Goal: Information Seeking & Learning: Learn about a topic

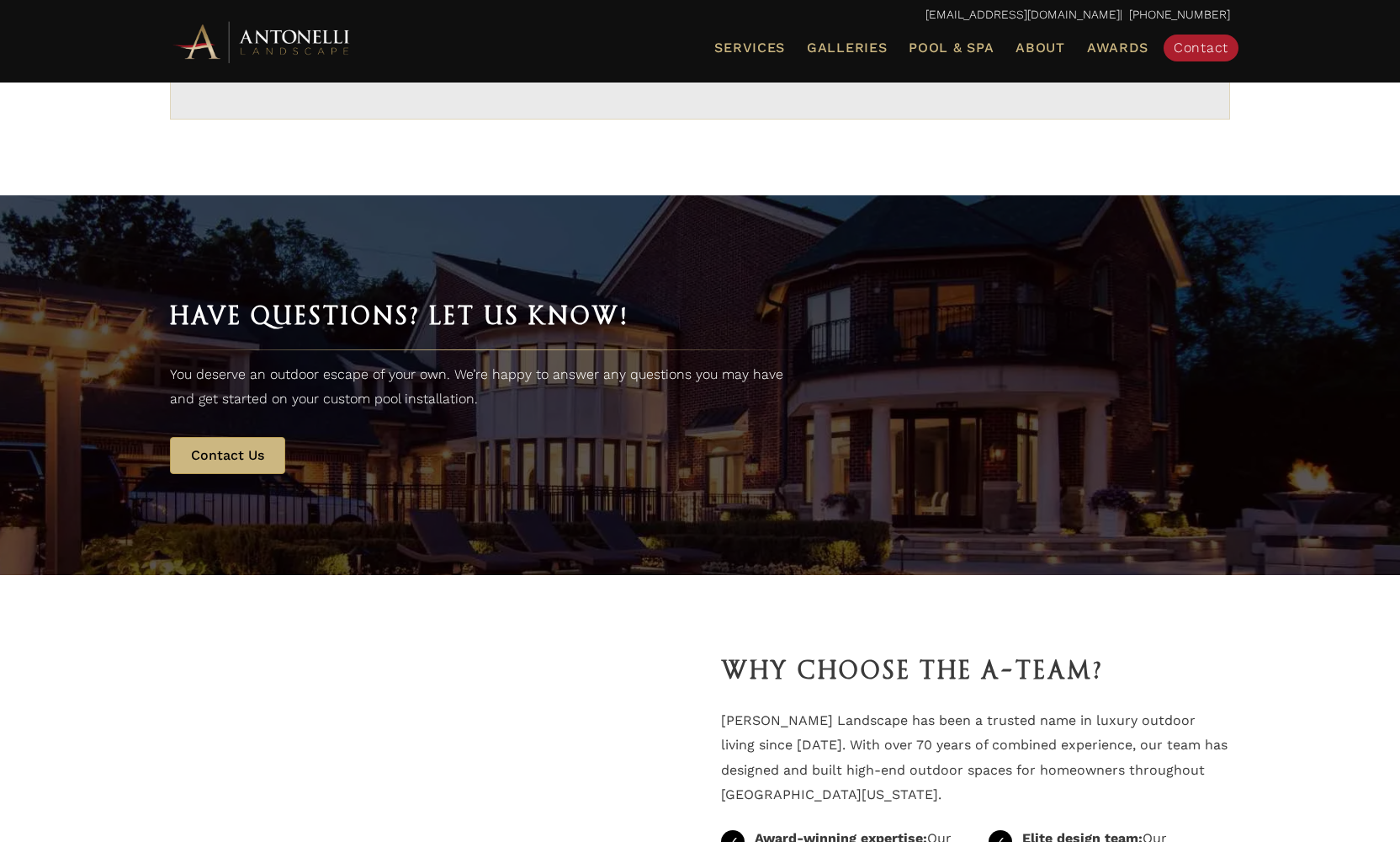
scroll to position [3141, 0]
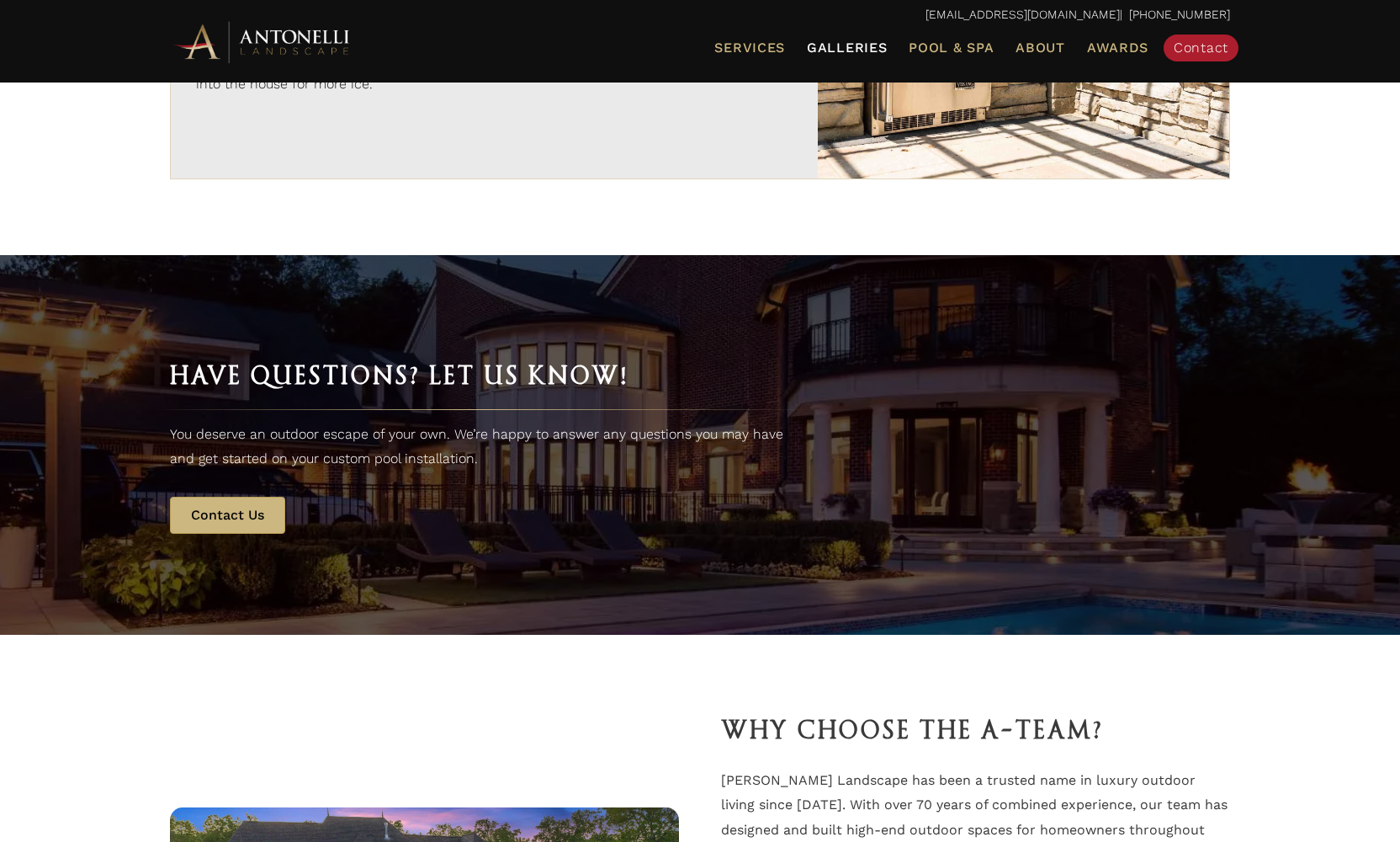
click at [861, 44] on span "Galleries" at bounding box center [847, 47] width 80 height 16
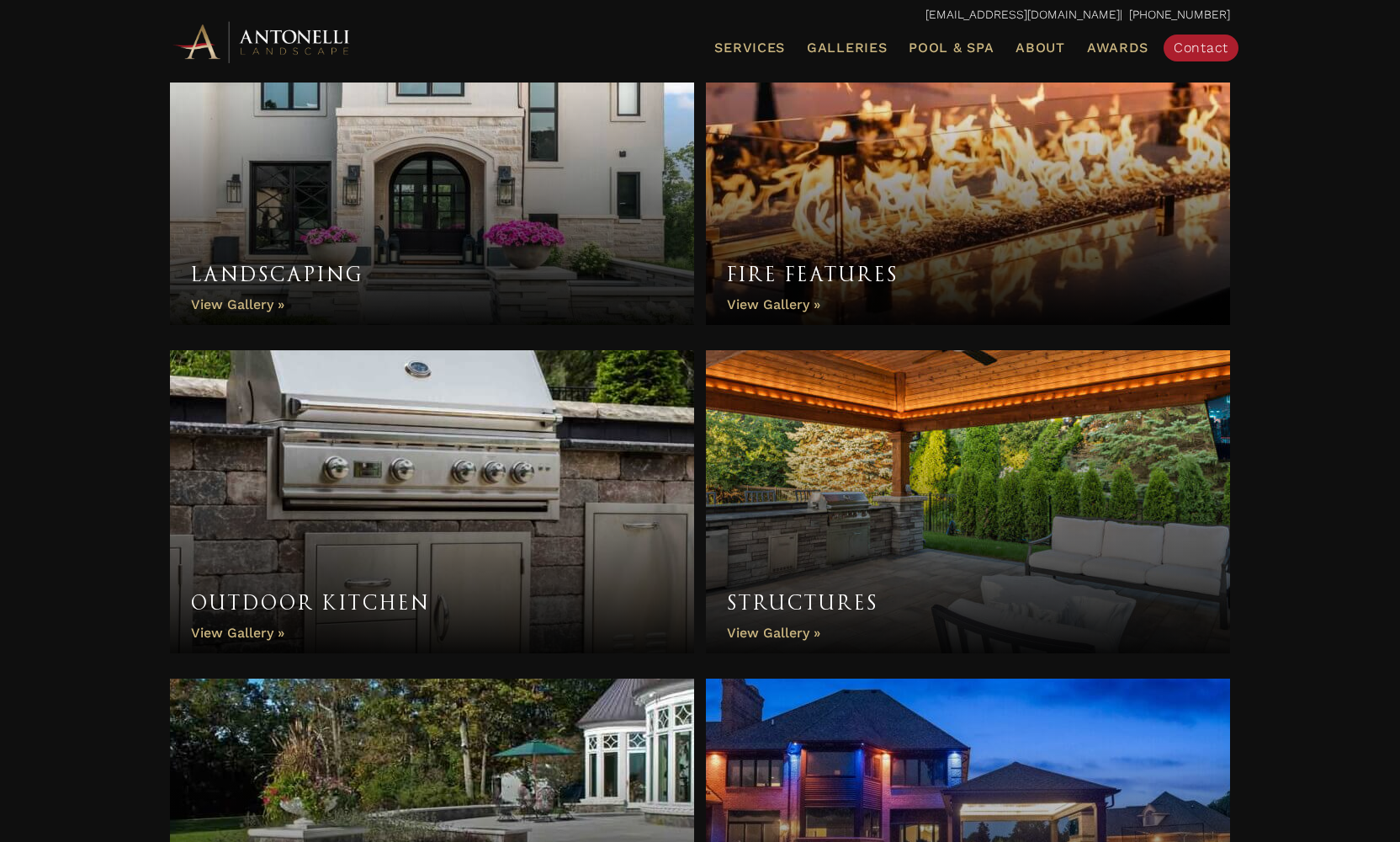
scroll to position [964, 0]
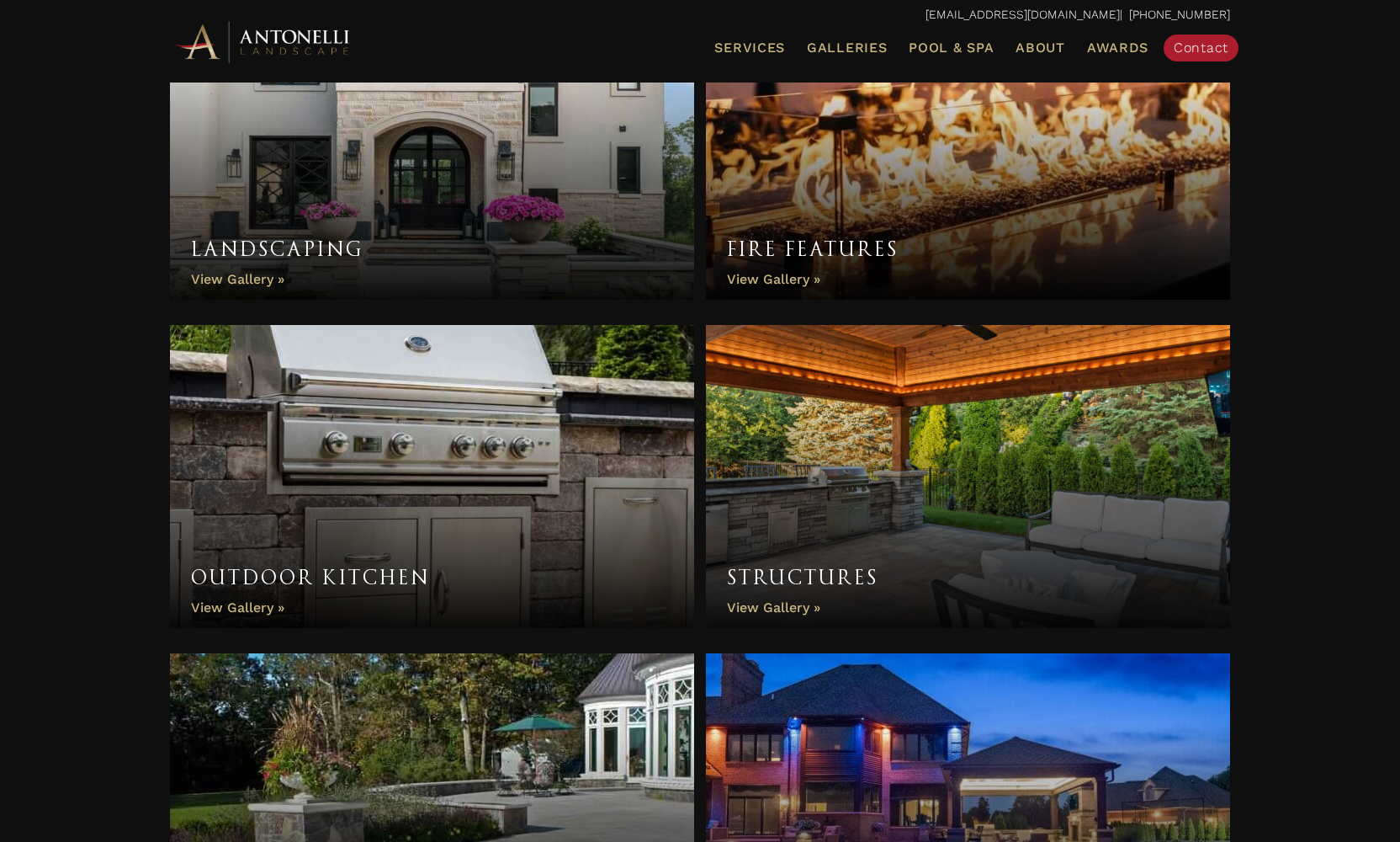
click at [225, 601] on link "Outdoor Kitchen" at bounding box center [431, 475] width 524 height 303
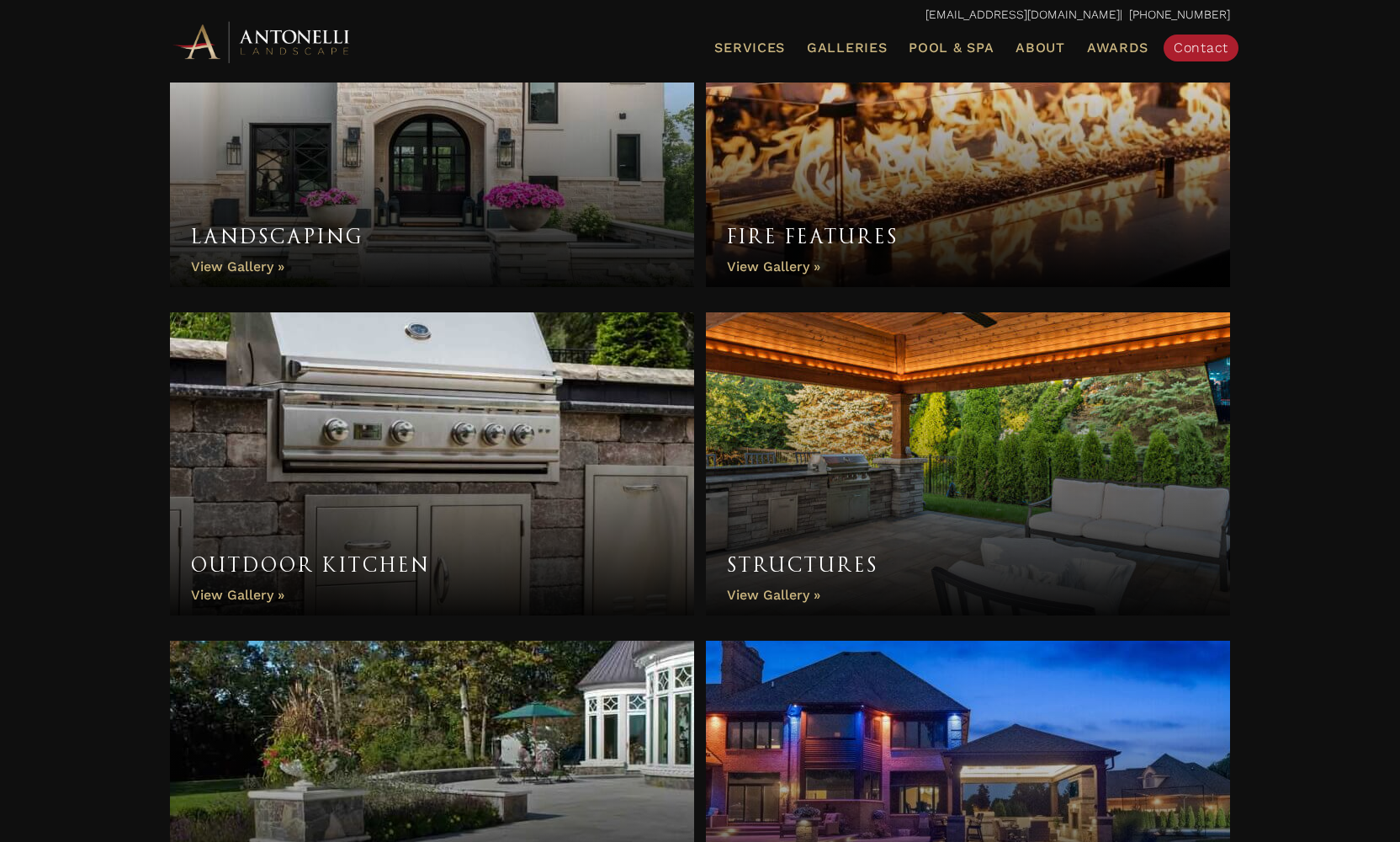
click at [807, 594] on link "Structures" at bounding box center [968, 463] width 524 height 303
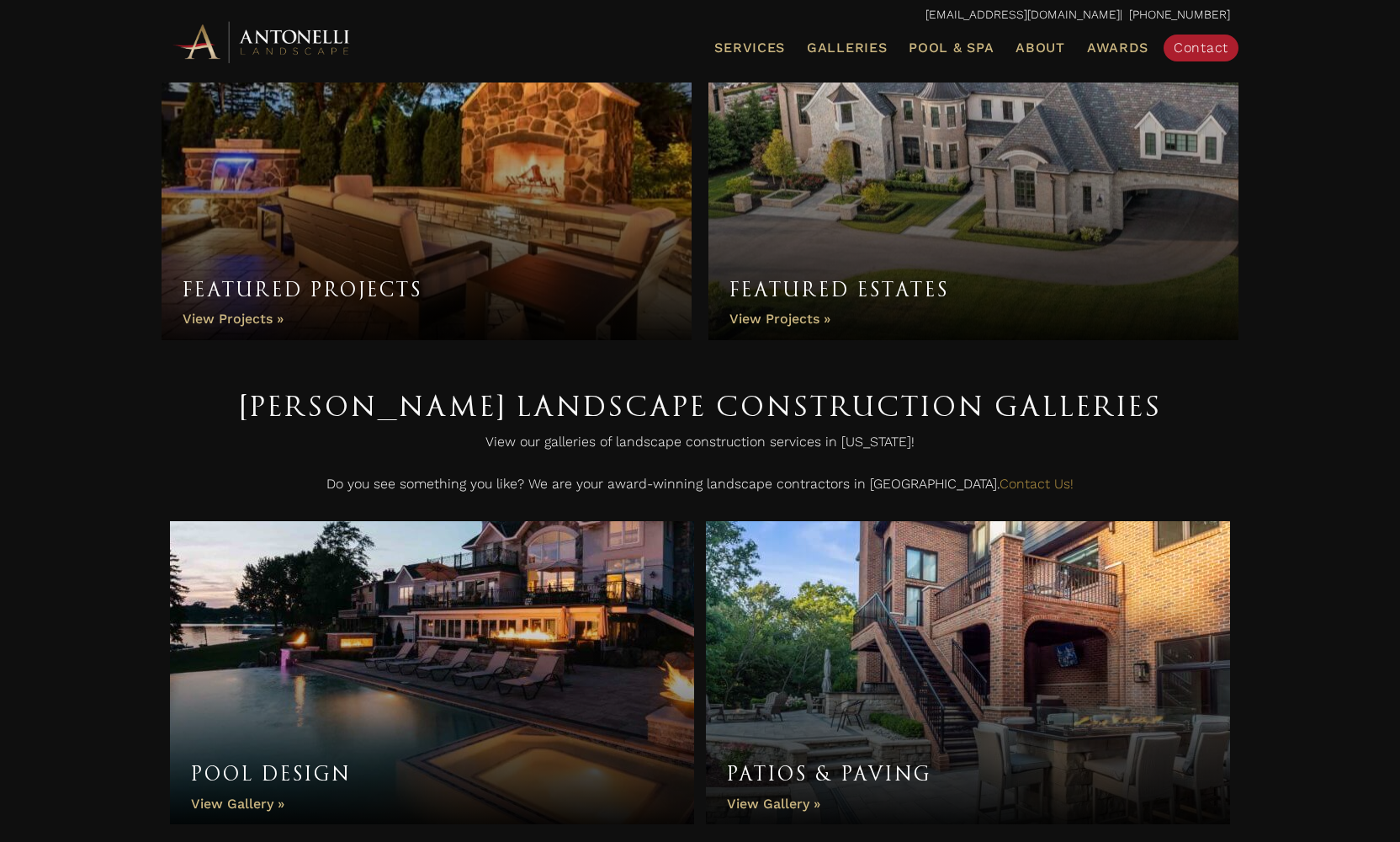
scroll to position [0, 0]
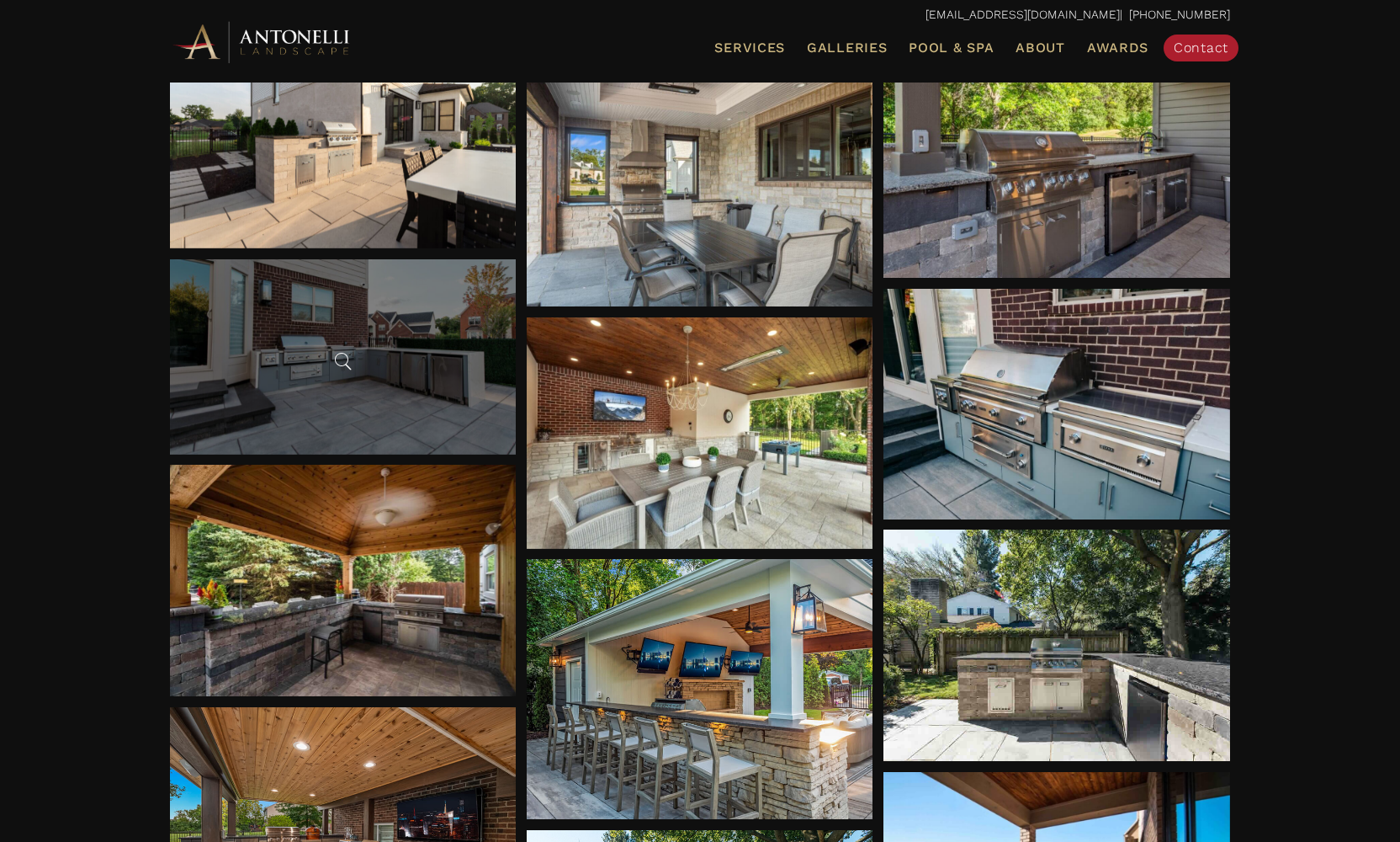
scroll to position [637, 0]
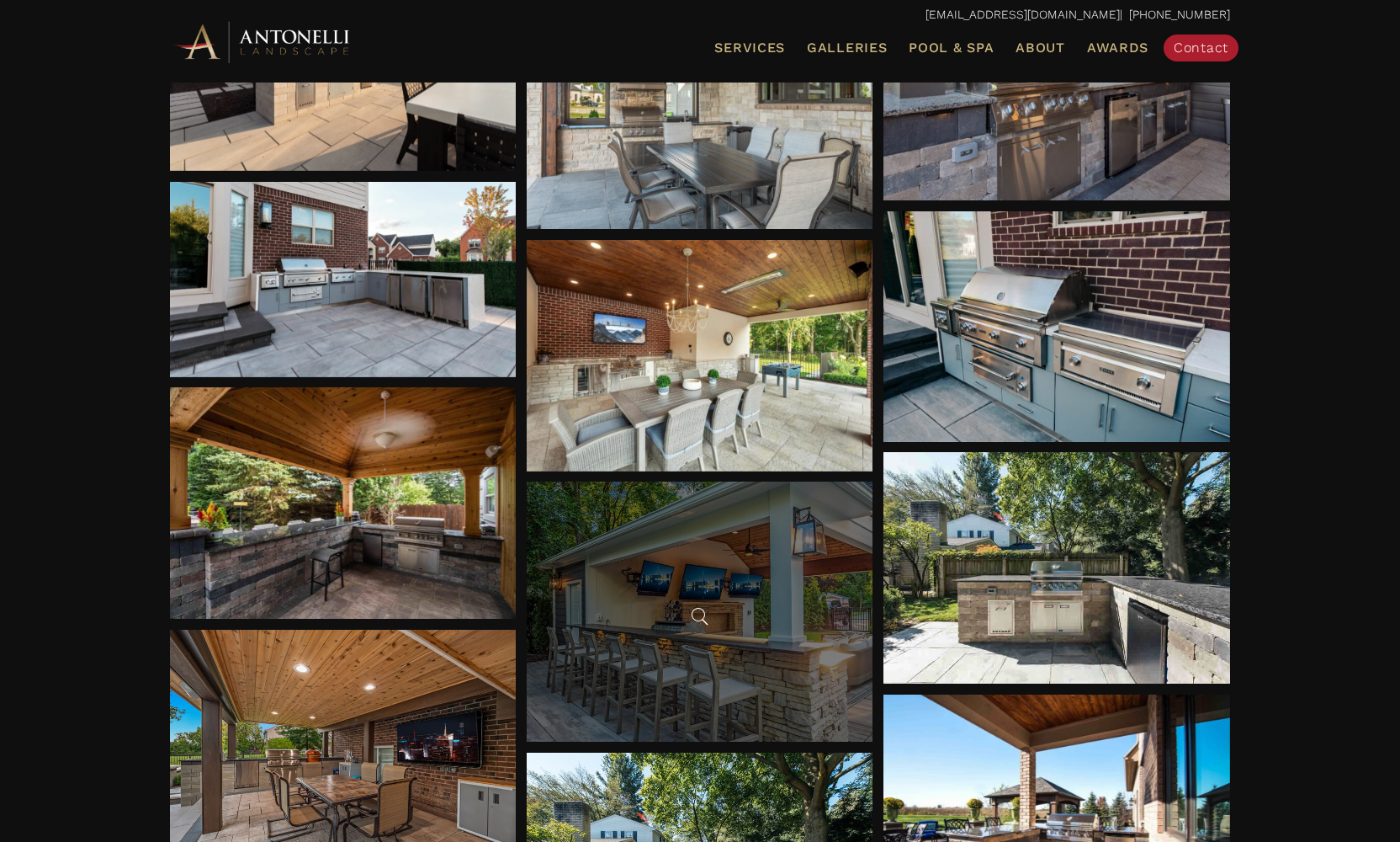
click at [654, 549] on div at bounding box center [700, 611] width 346 height 260
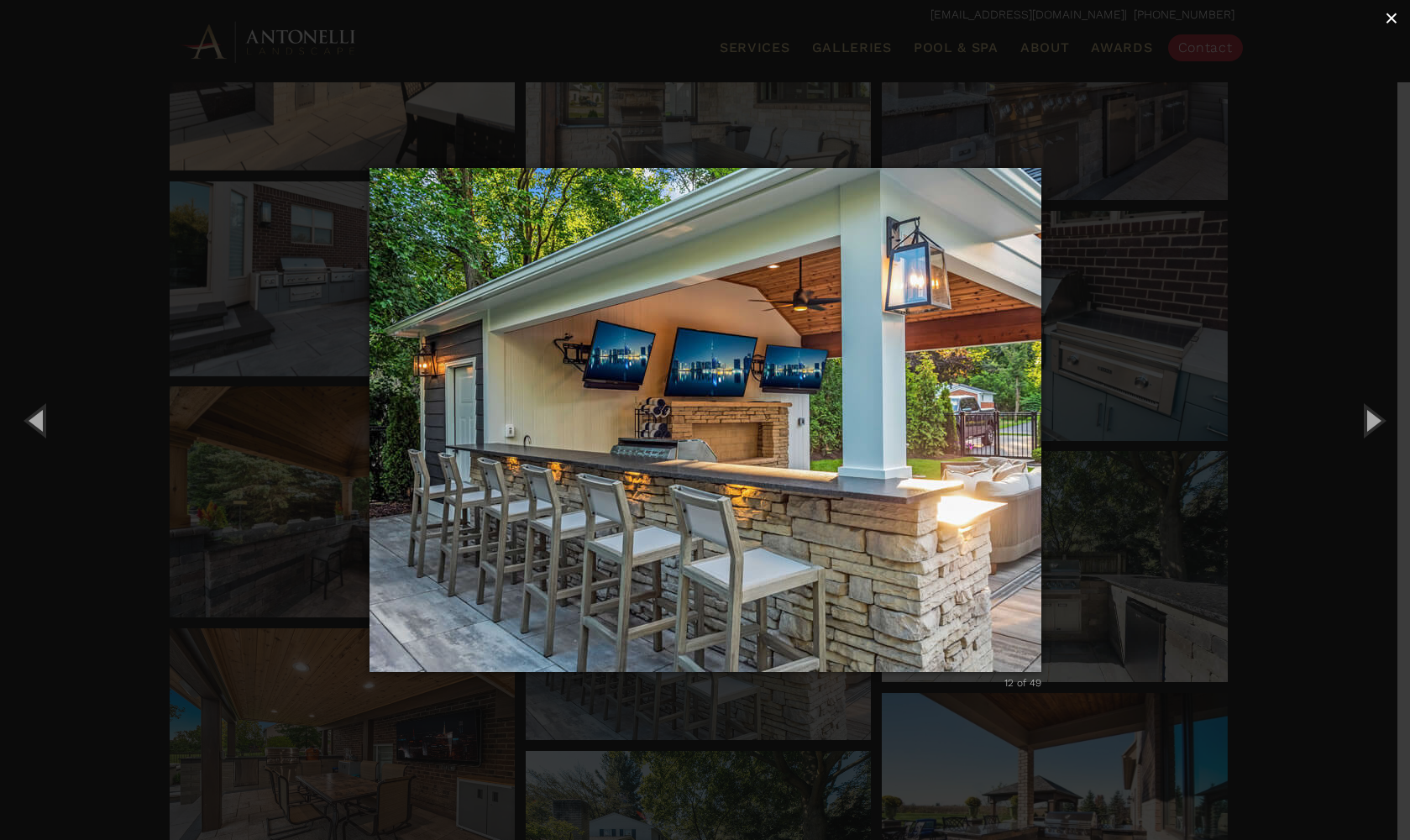
click at [1389, 12] on span "×" at bounding box center [1392, 17] width 13 height 26
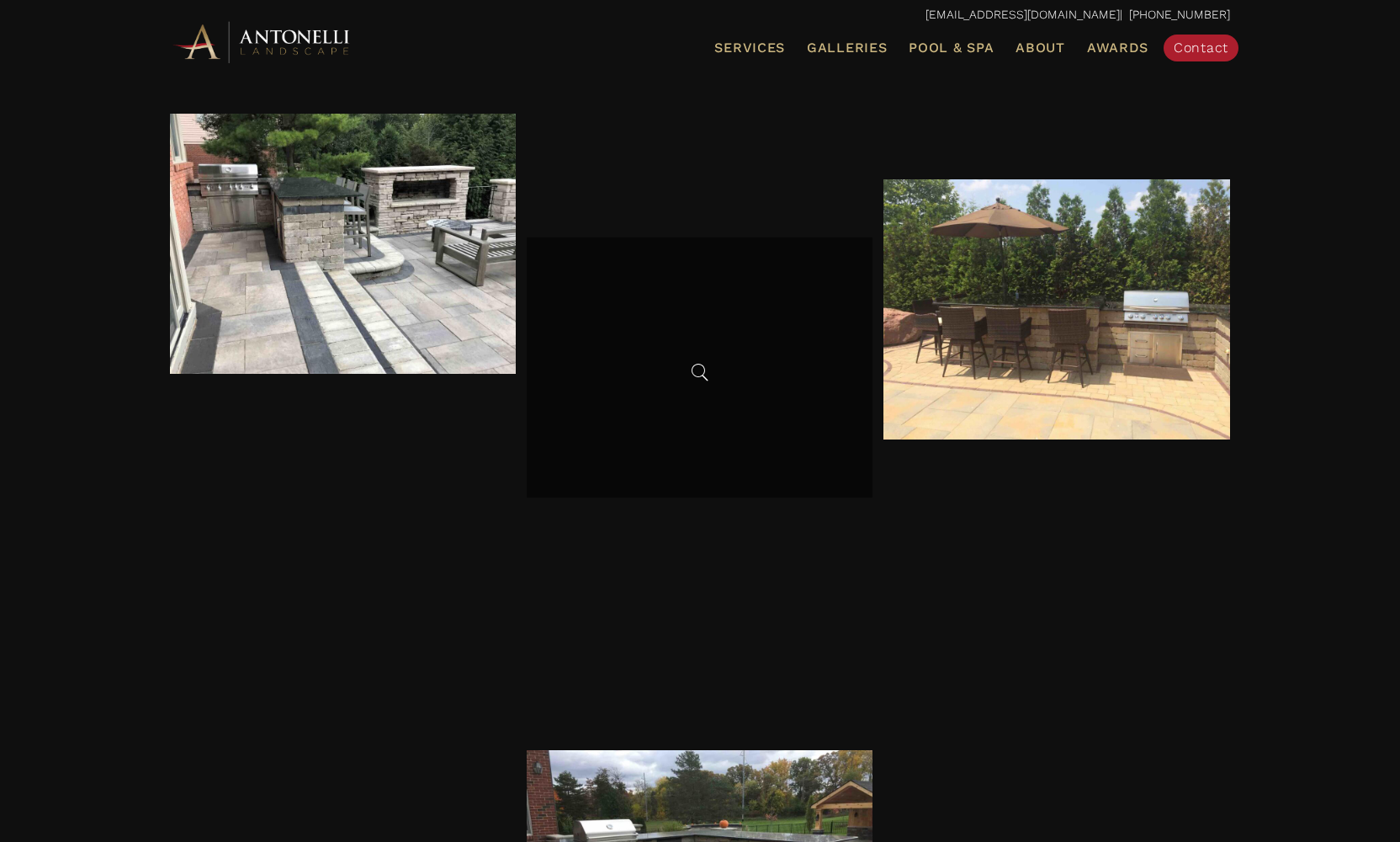
scroll to position [1923, 0]
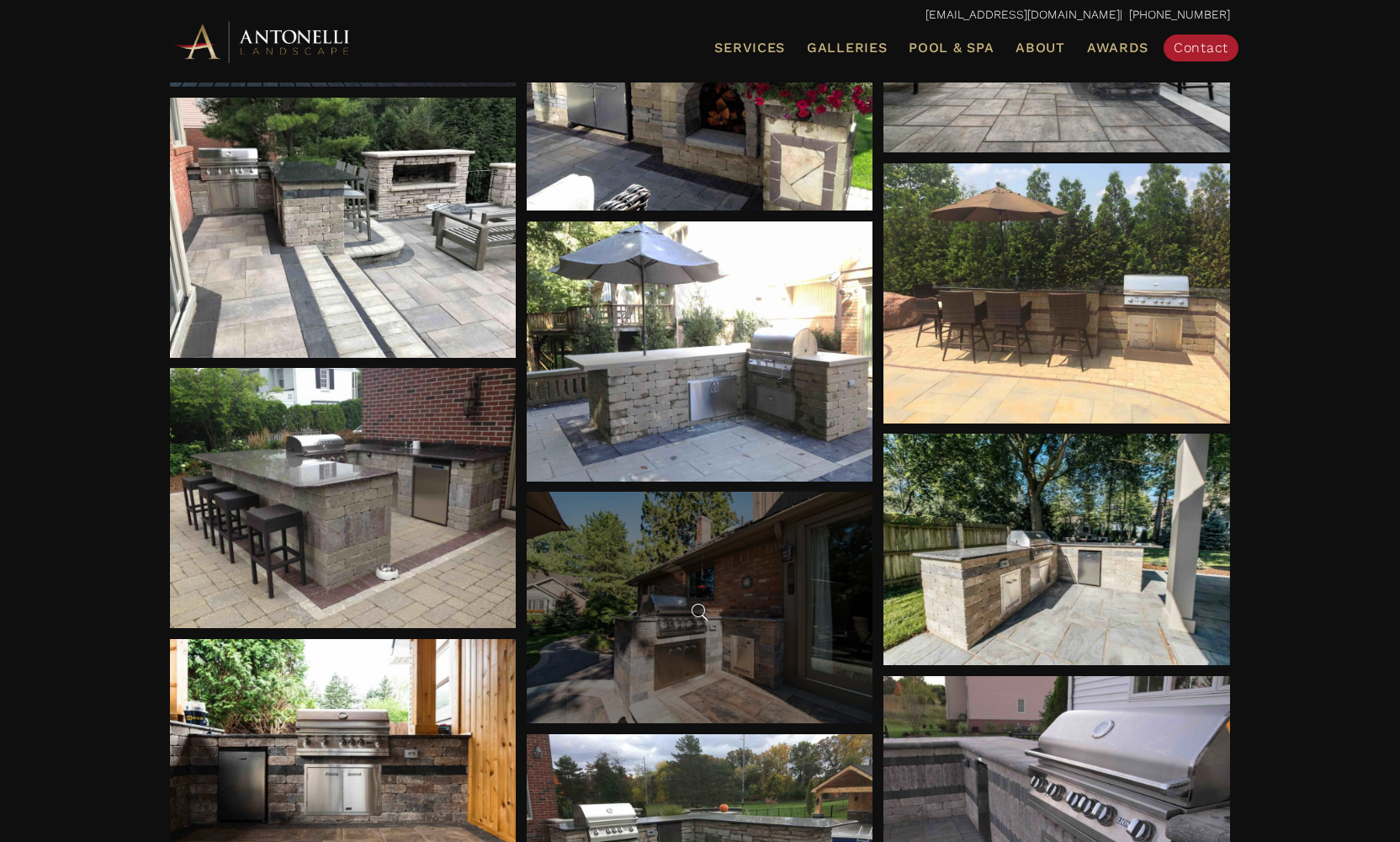
click at [707, 622] on span at bounding box center [700, 612] width 25 height 25
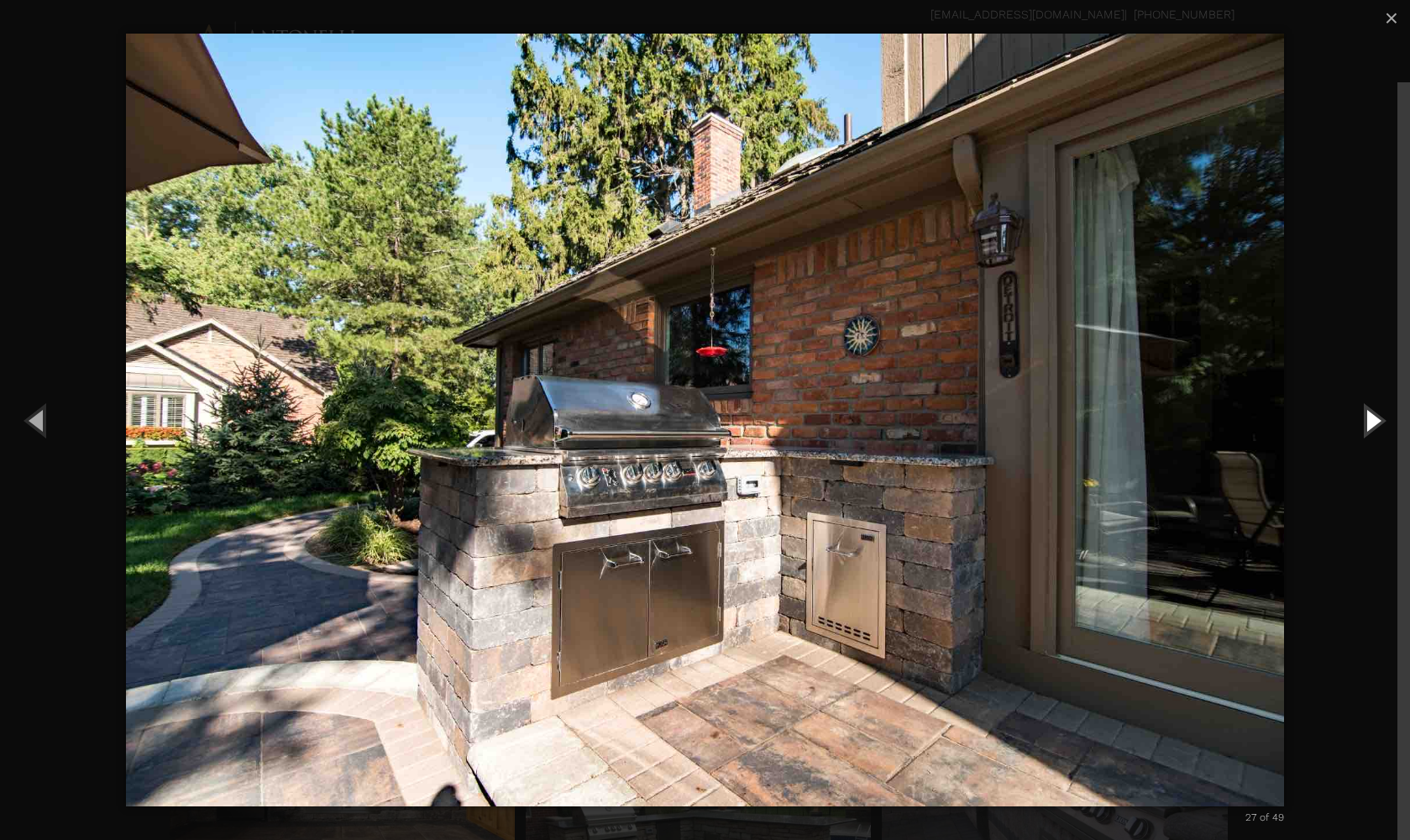
click at [1380, 422] on button "Next (Right arrow key)" at bounding box center [1372, 419] width 75 height 92
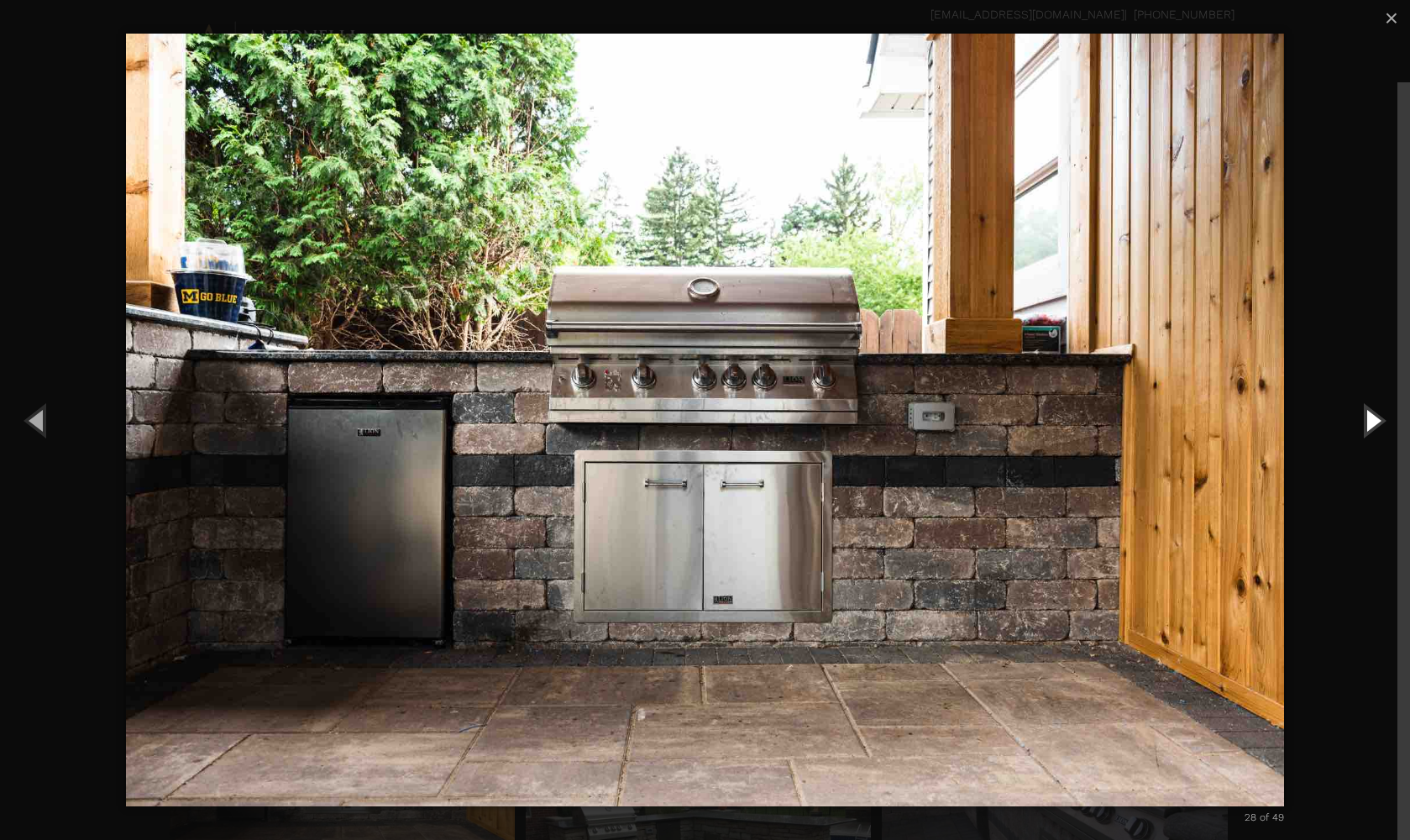
click at [1380, 422] on button "Next (Right arrow key)" at bounding box center [1372, 419] width 75 height 92
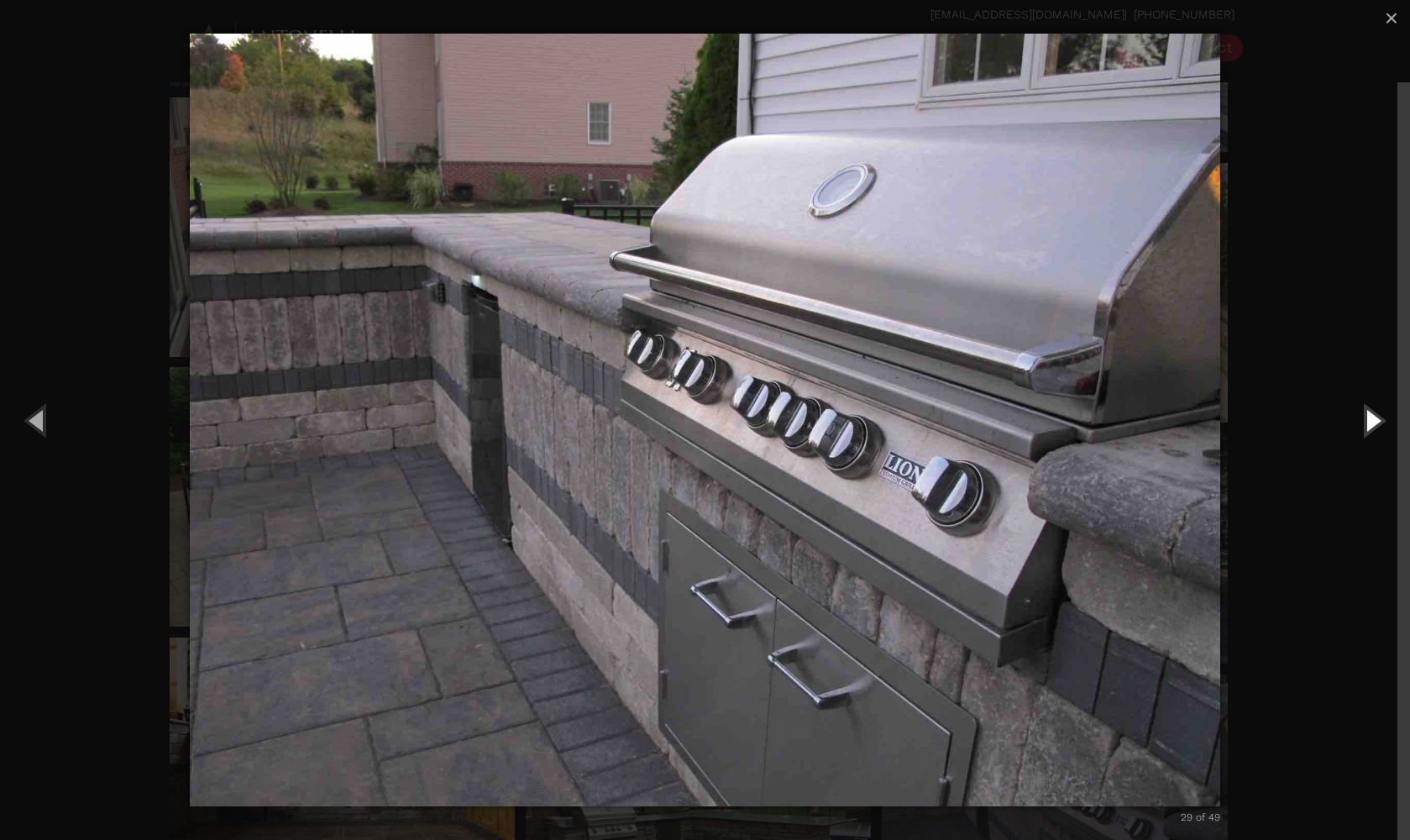
click at [1380, 422] on button "Next (Right arrow key)" at bounding box center [1372, 419] width 75 height 92
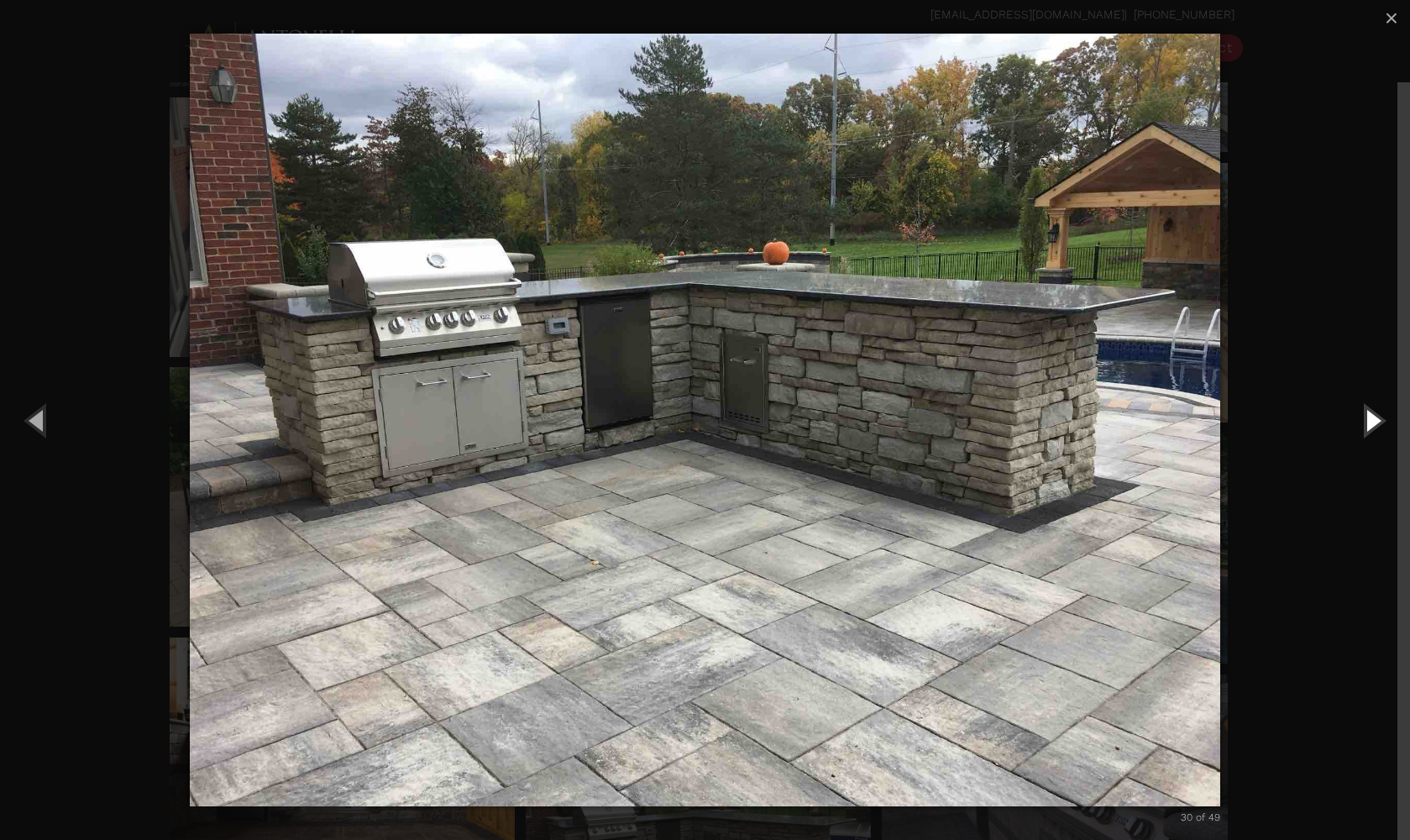
click at [1380, 422] on button "Next (Right arrow key)" at bounding box center [1372, 419] width 75 height 92
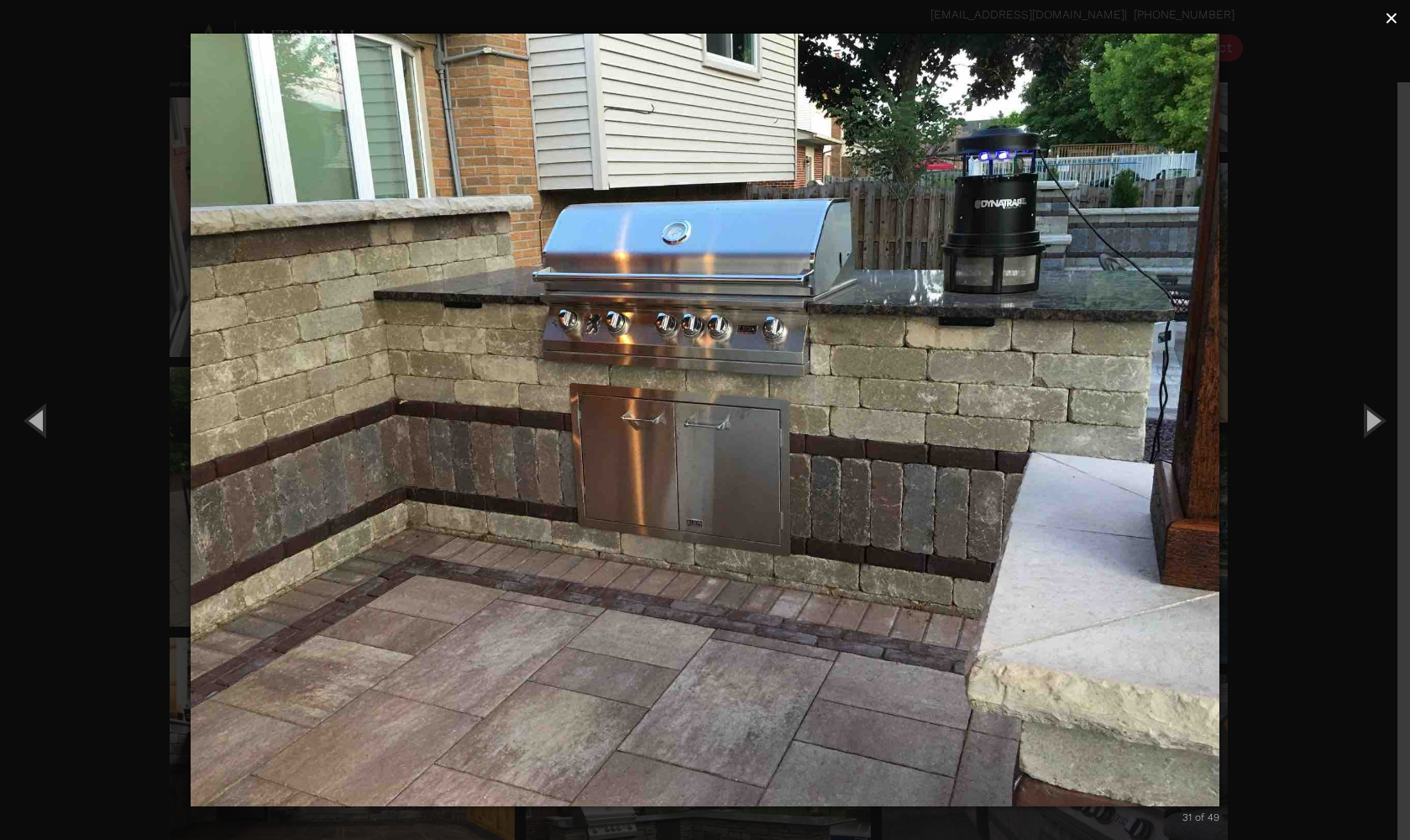
click at [1392, 24] on span "×" at bounding box center [1392, 17] width 13 height 26
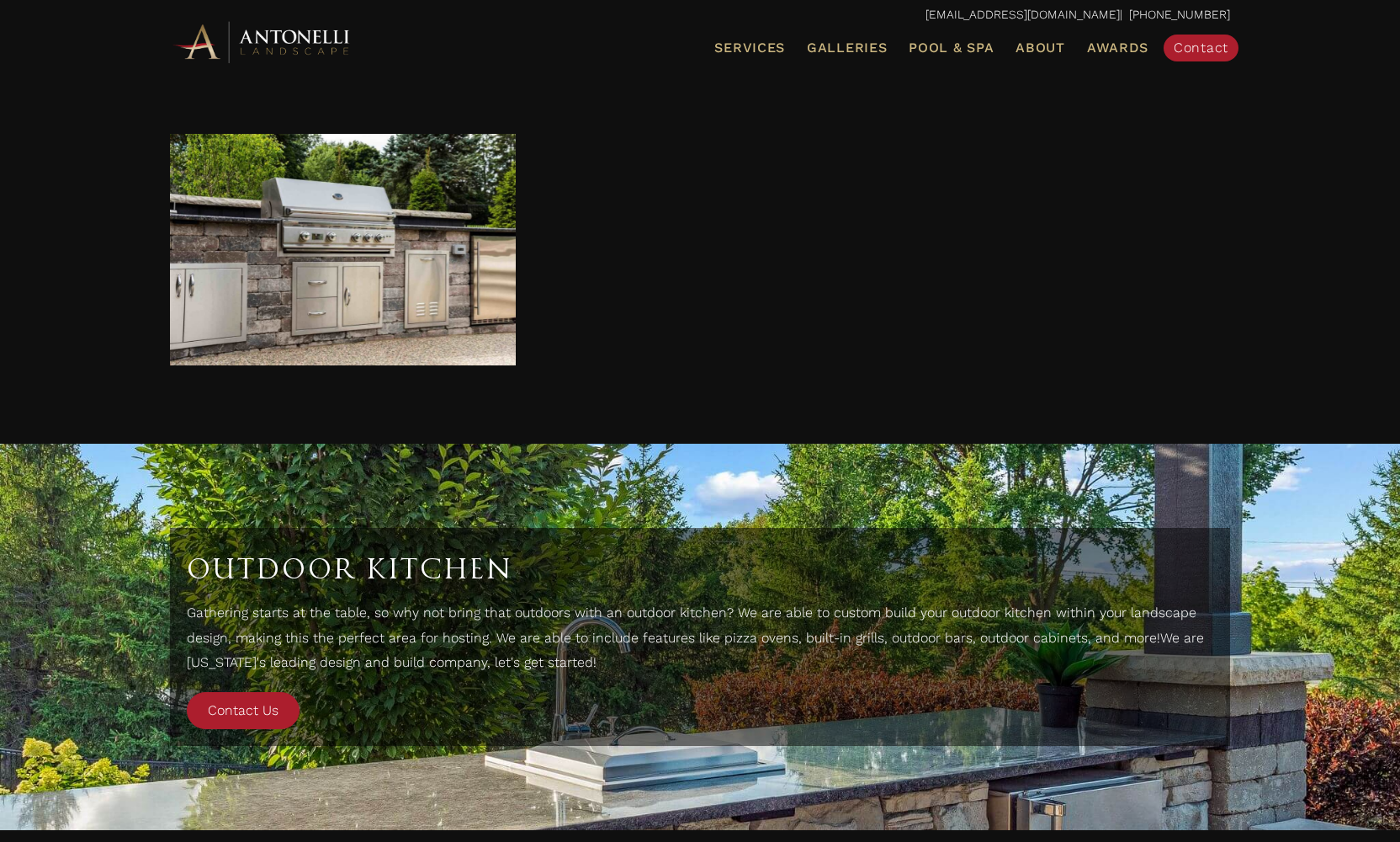
scroll to position [4384, 0]
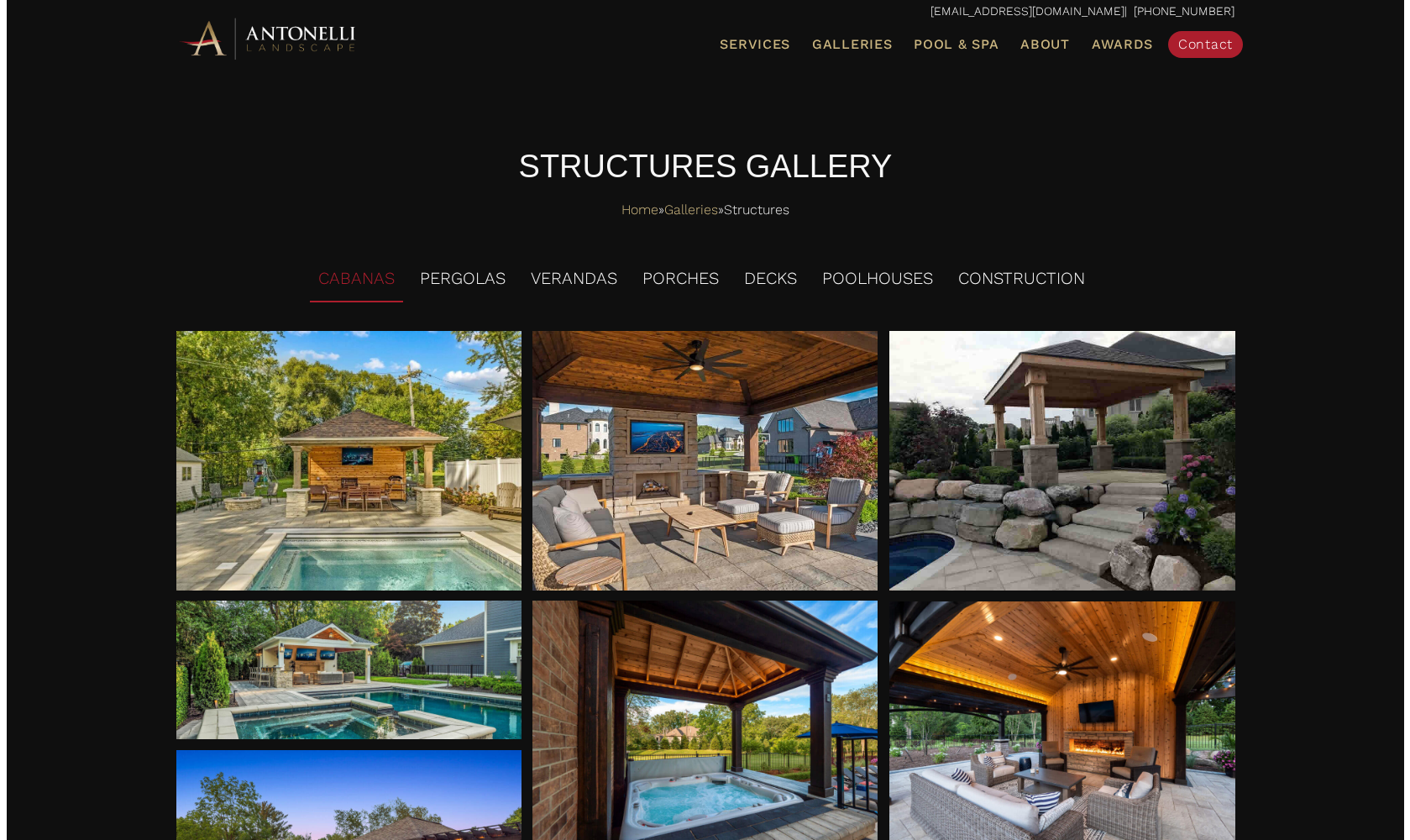
scroll to position [10, 0]
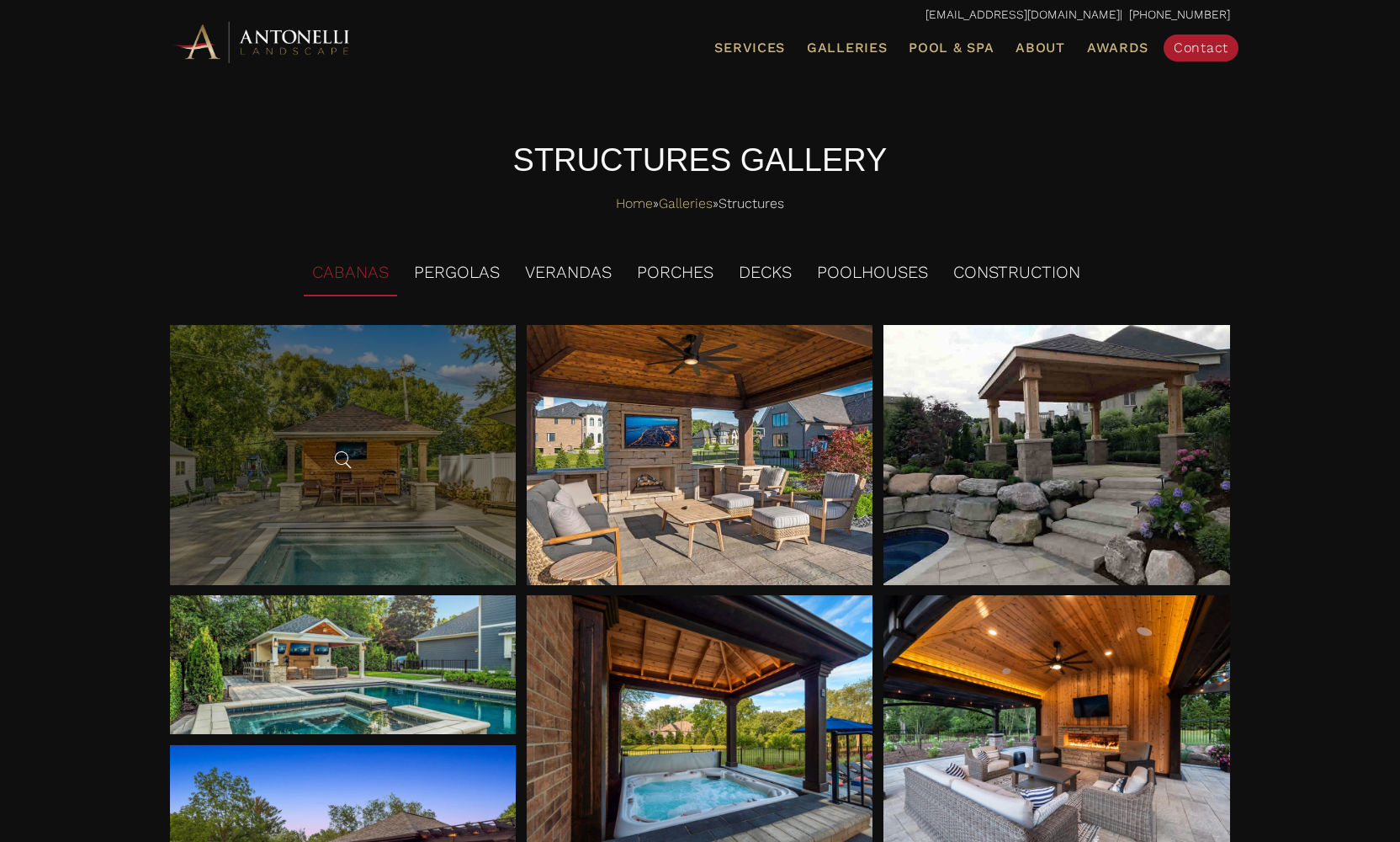
click at [403, 510] on div at bounding box center [343, 454] width 346 height 260
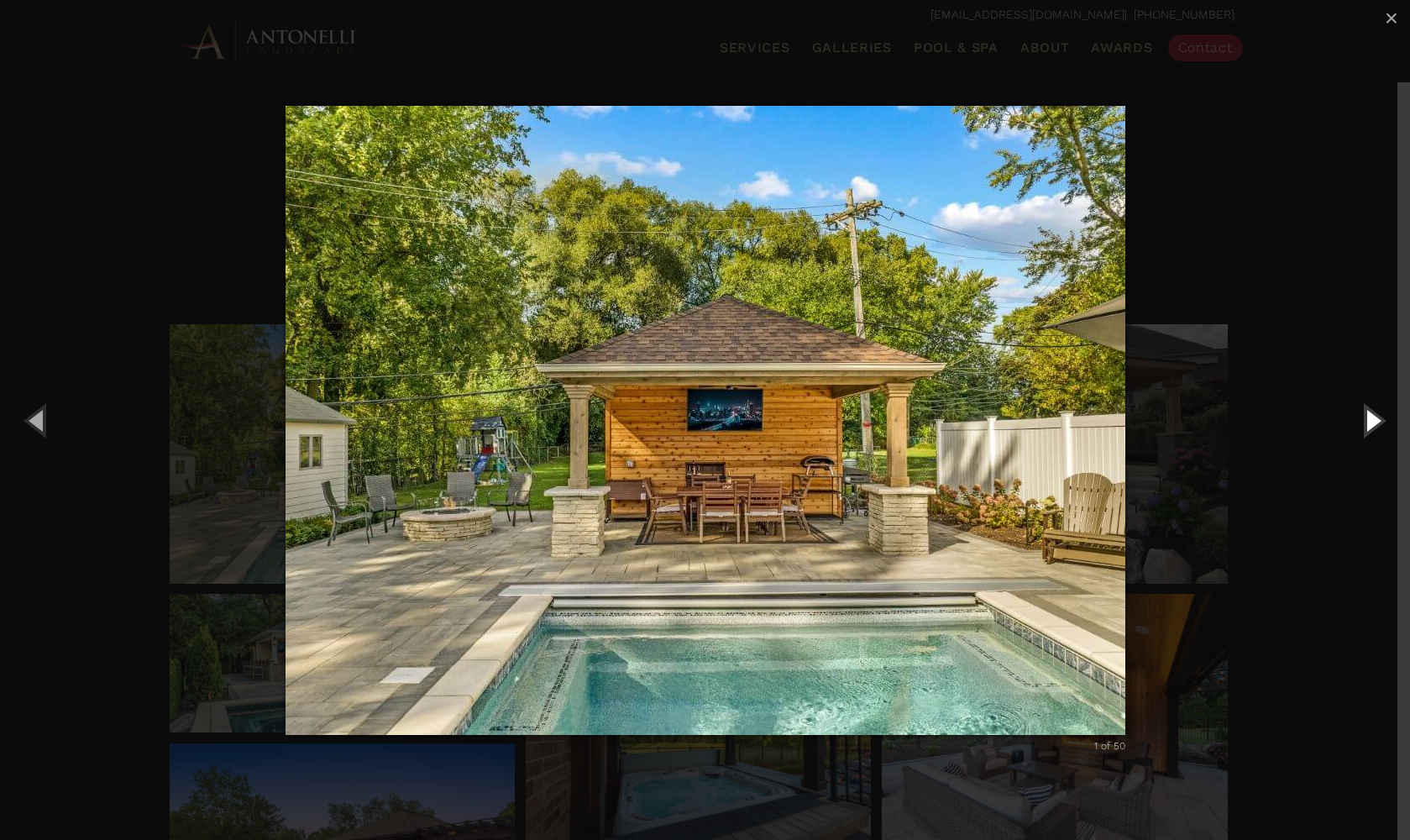
click at [1365, 417] on button "Next (Right arrow key)" at bounding box center [1372, 419] width 75 height 92
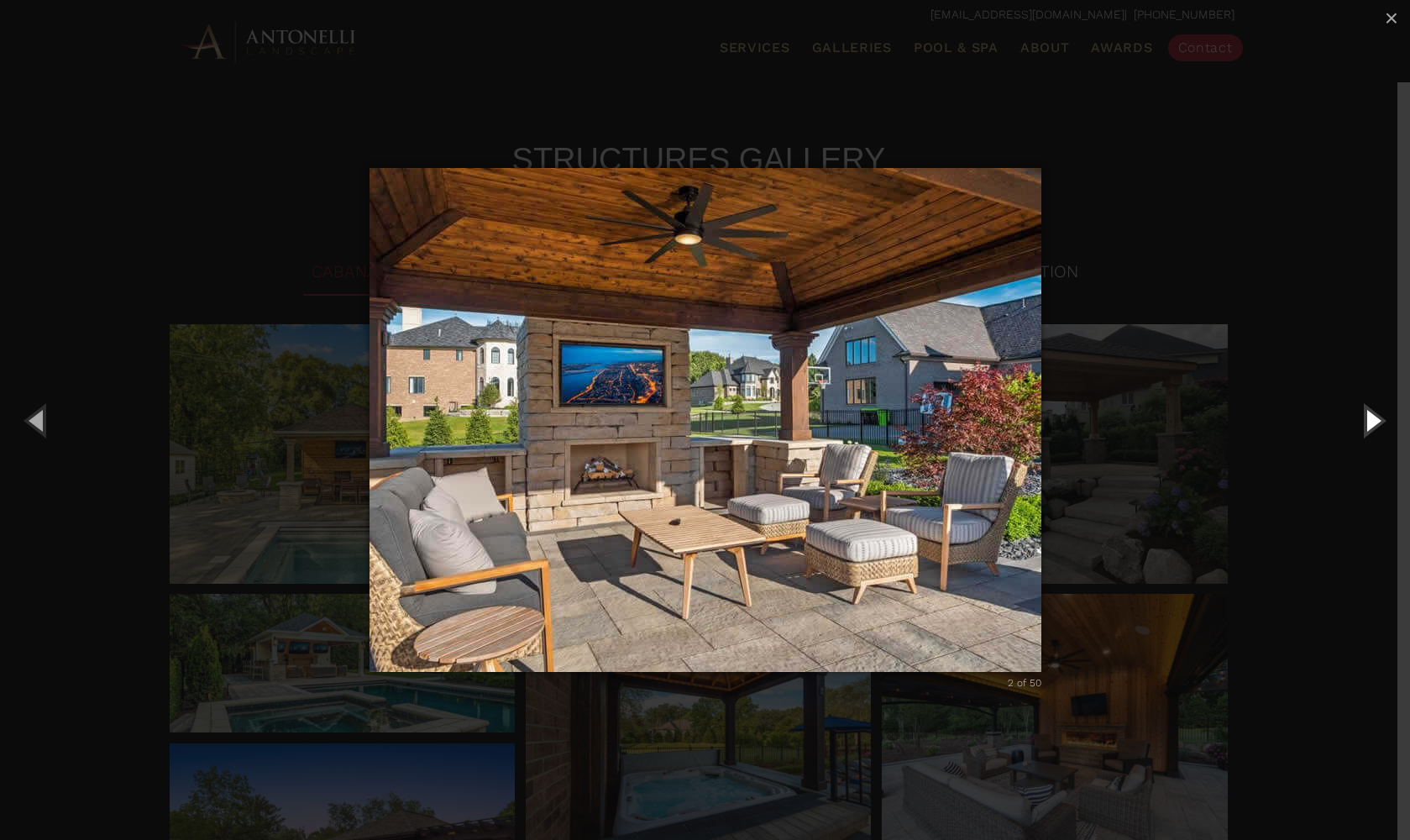
click at [1365, 417] on button "Next (Right arrow key)" at bounding box center [1372, 419] width 75 height 92
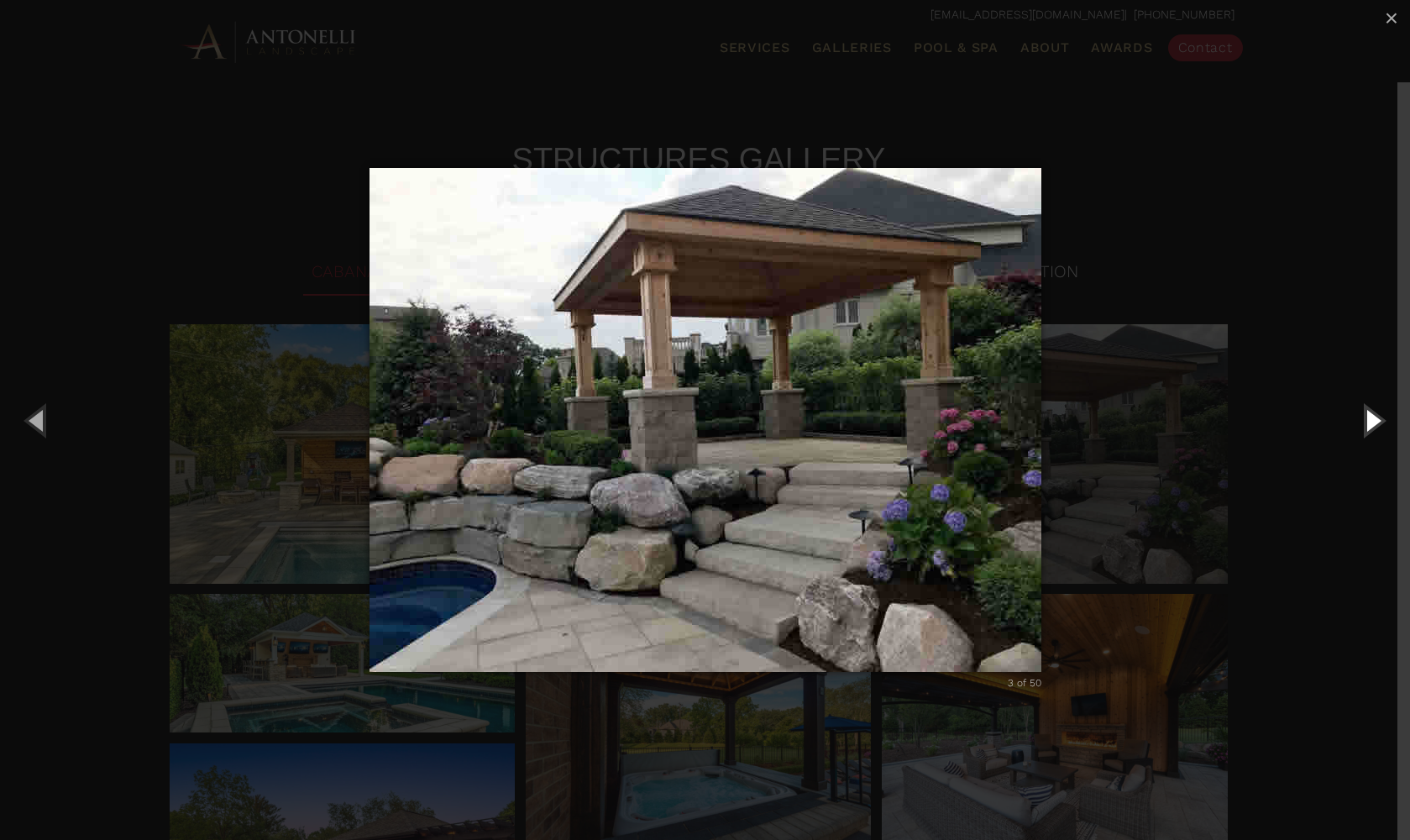
click at [1365, 417] on button "Next (Right arrow key)" at bounding box center [1372, 419] width 75 height 92
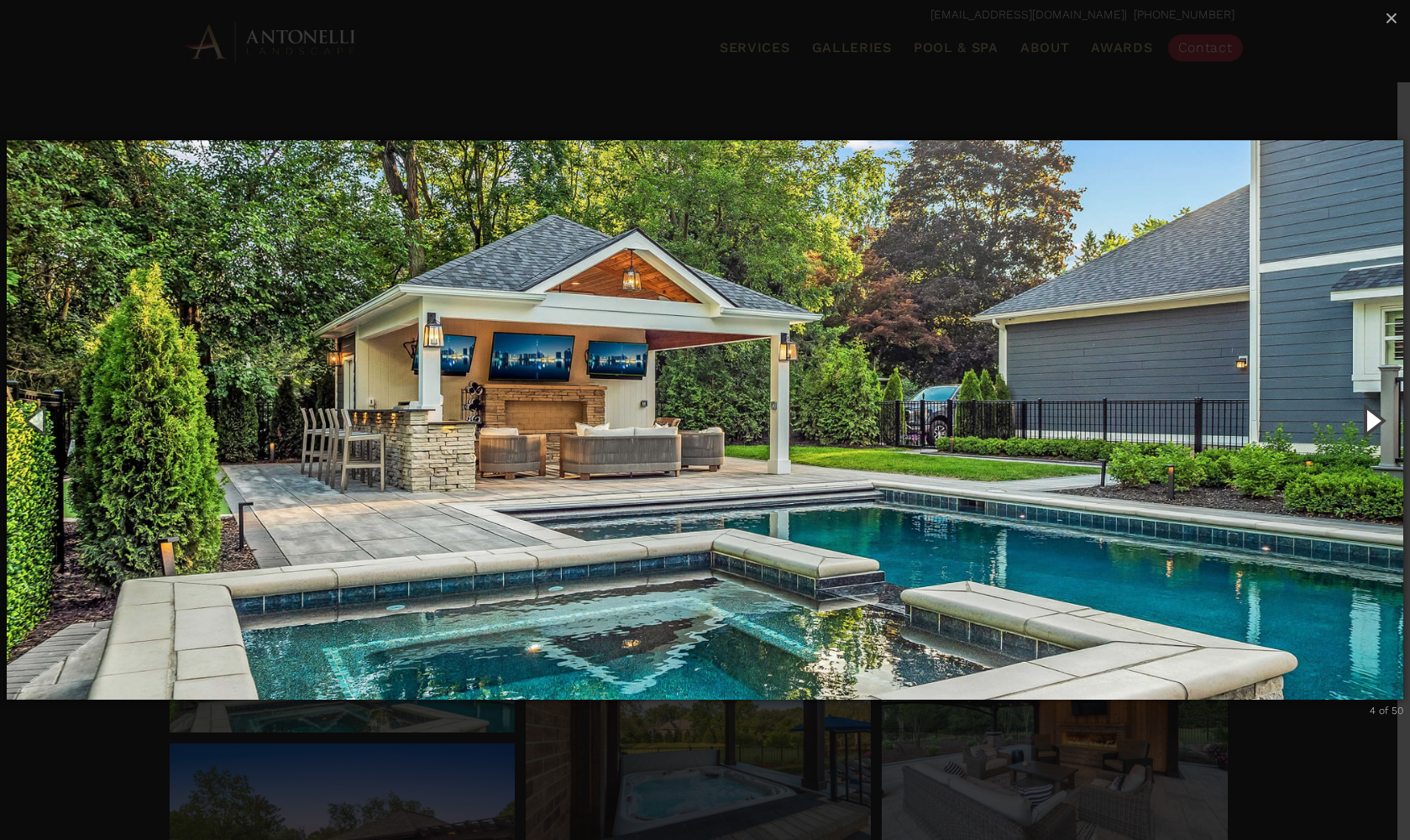
click at [1365, 417] on button "Next (Right arrow key)" at bounding box center [1372, 419] width 75 height 92
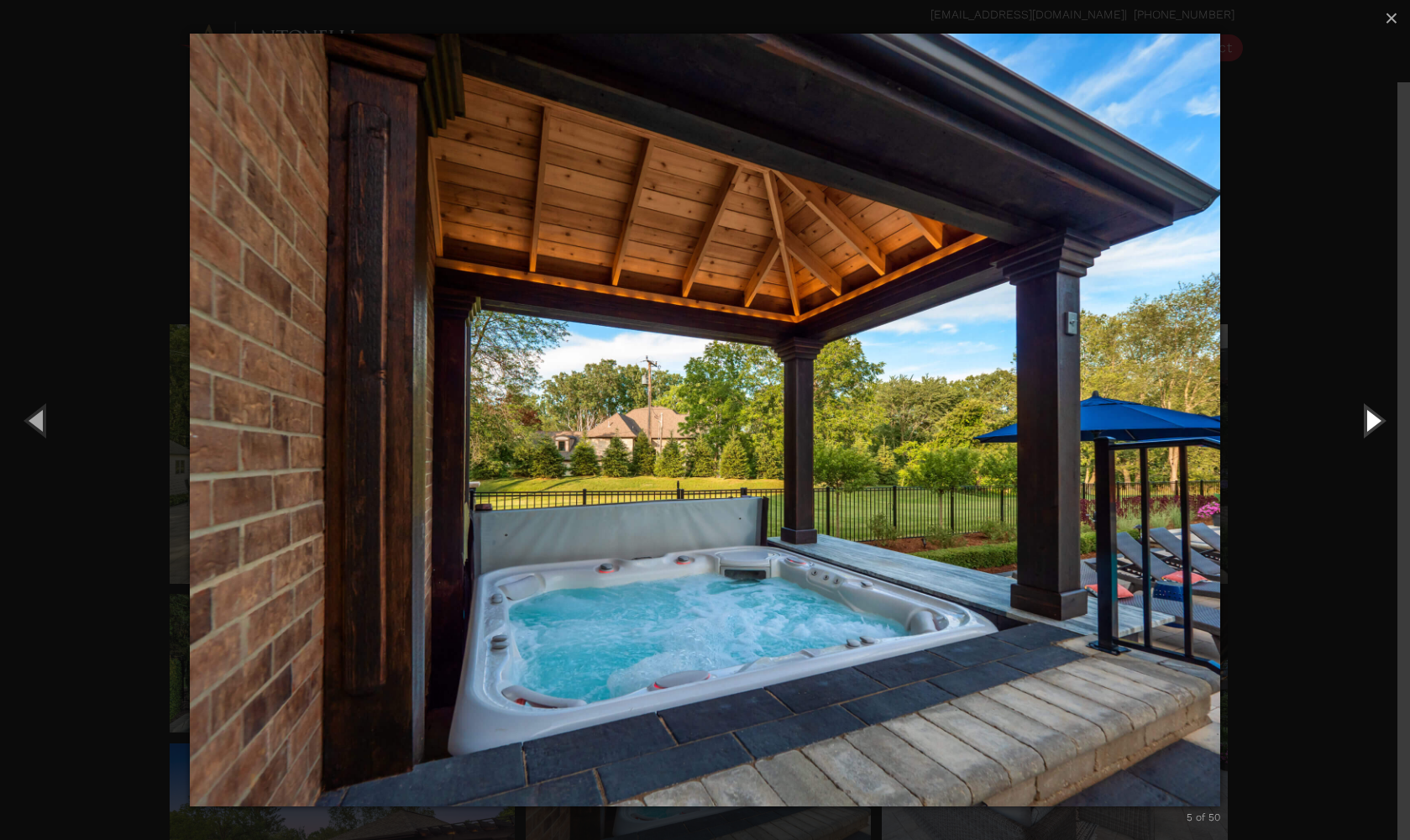
click at [1365, 417] on button "Next (Right arrow key)" at bounding box center [1372, 419] width 75 height 92
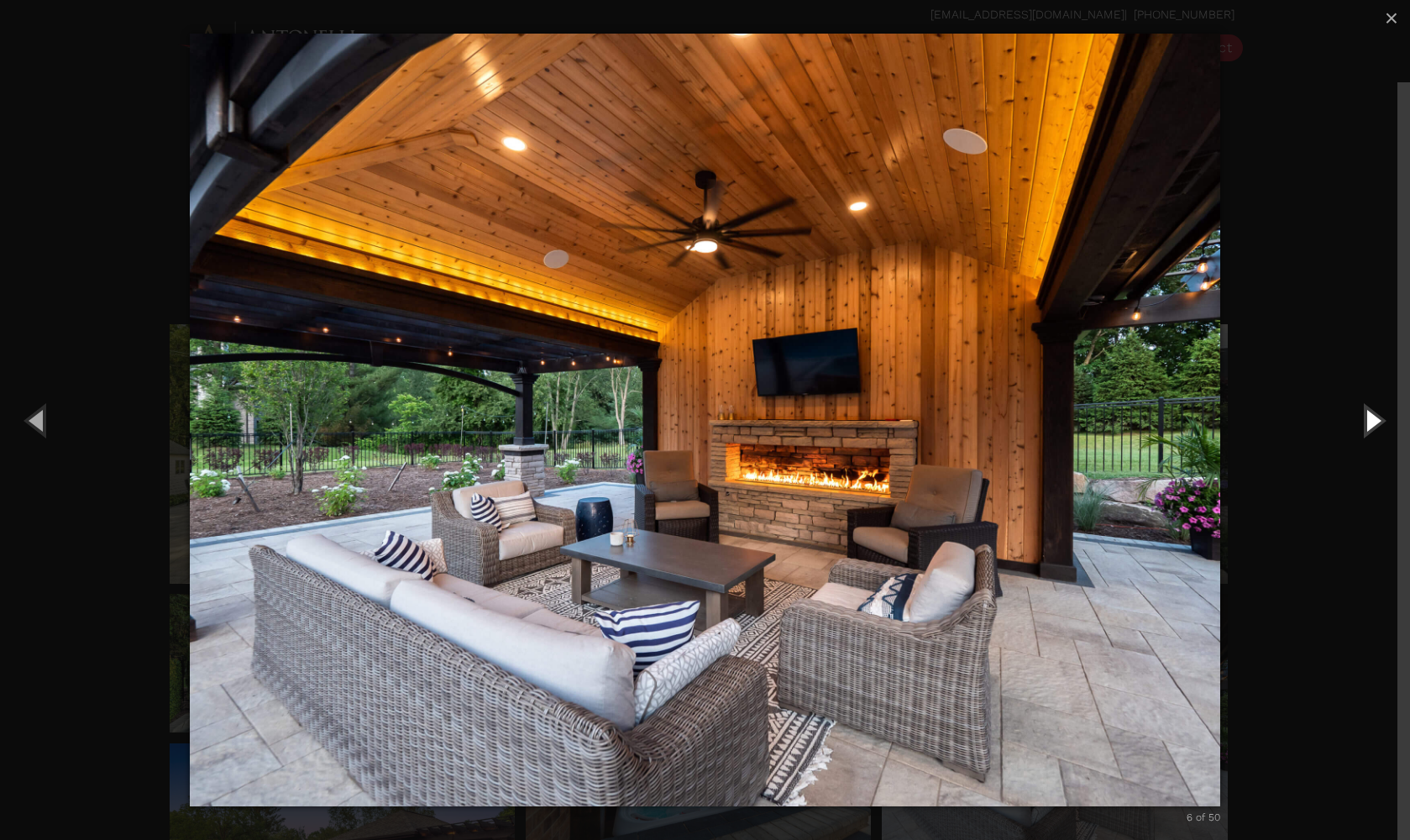
click at [1365, 417] on button "Next (Right arrow key)" at bounding box center [1372, 419] width 75 height 92
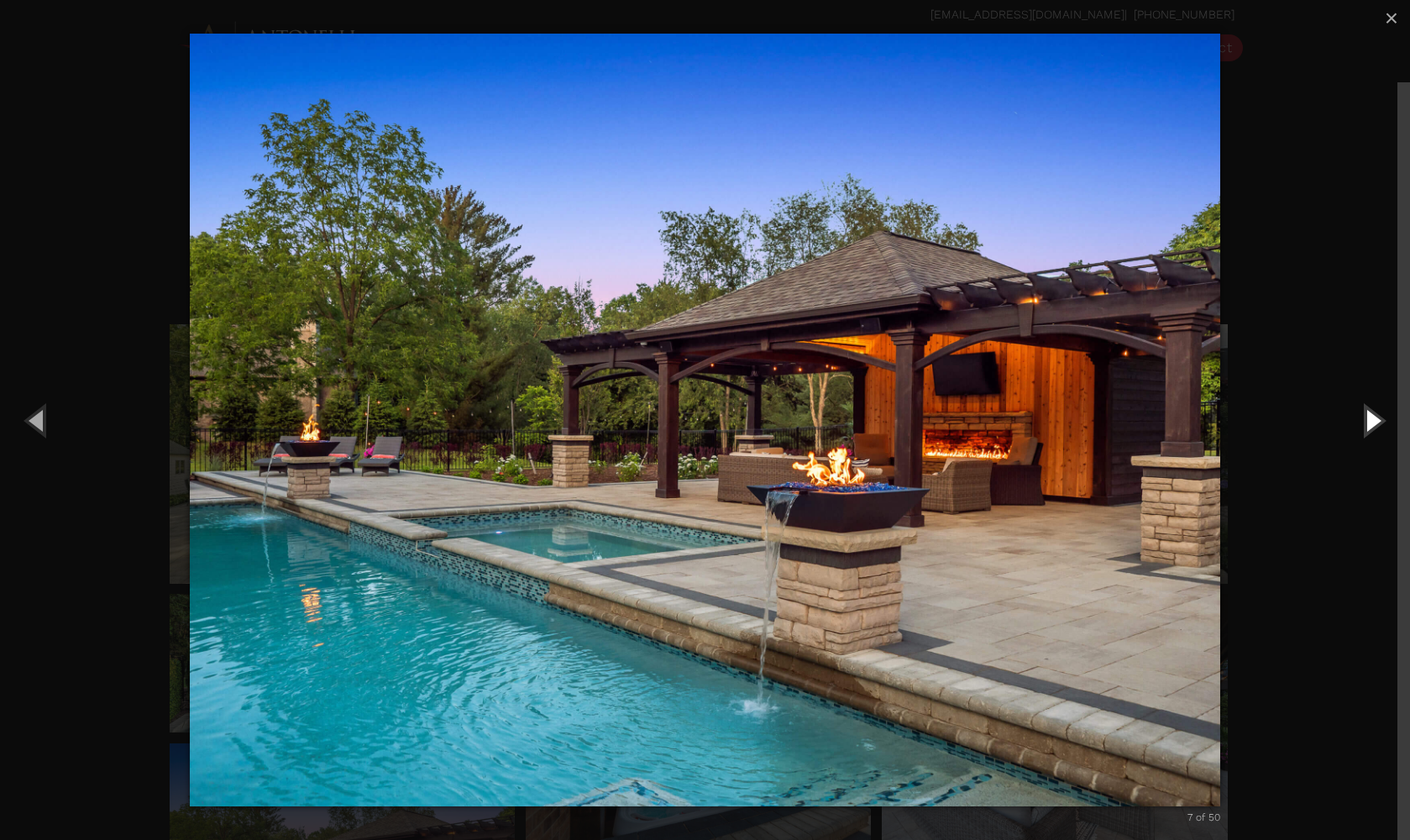
click at [1364, 417] on button "Next (Right arrow key)" at bounding box center [1372, 419] width 75 height 92
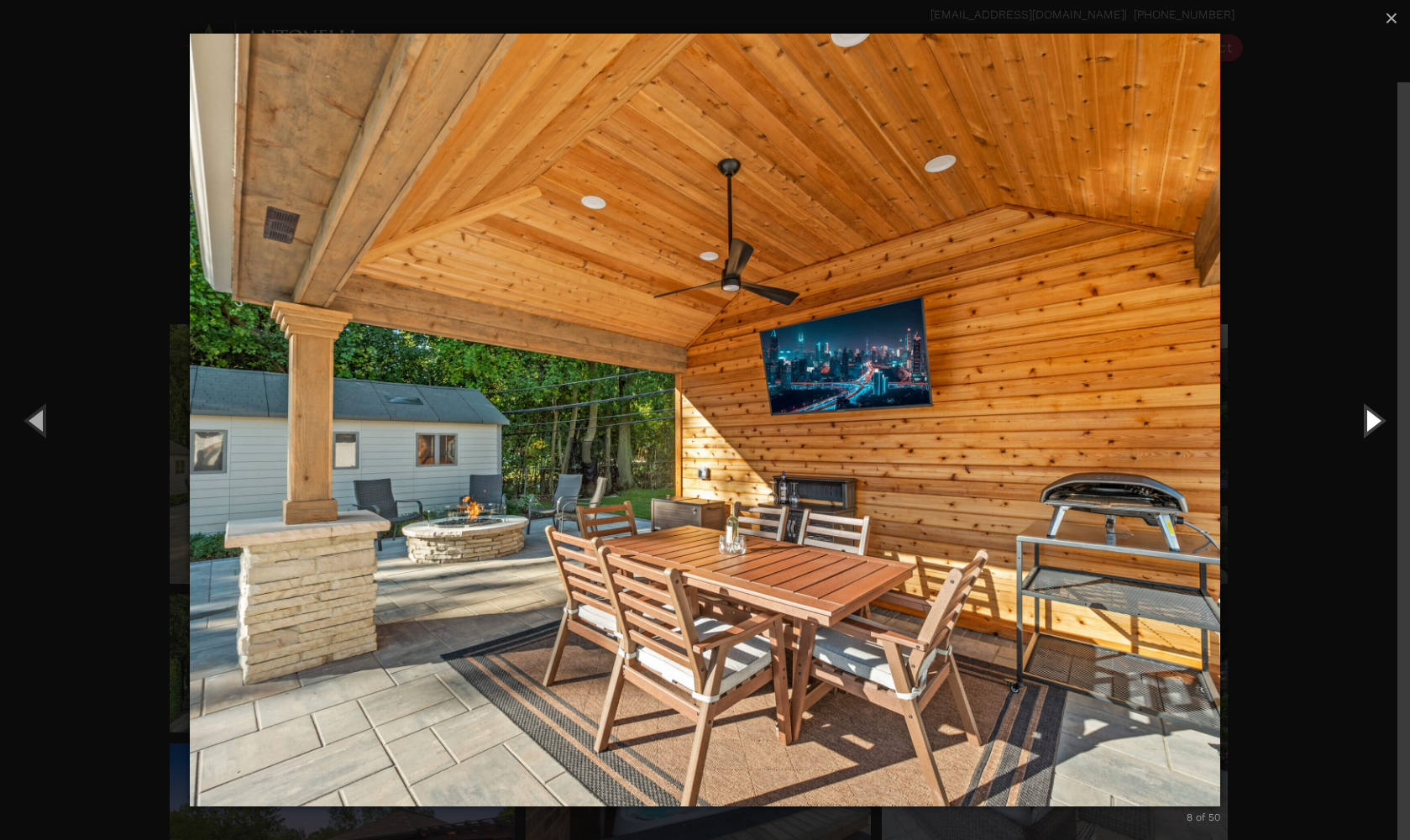
click at [1364, 417] on button "Next (Right arrow key)" at bounding box center [1372, 419] width 75 height 92
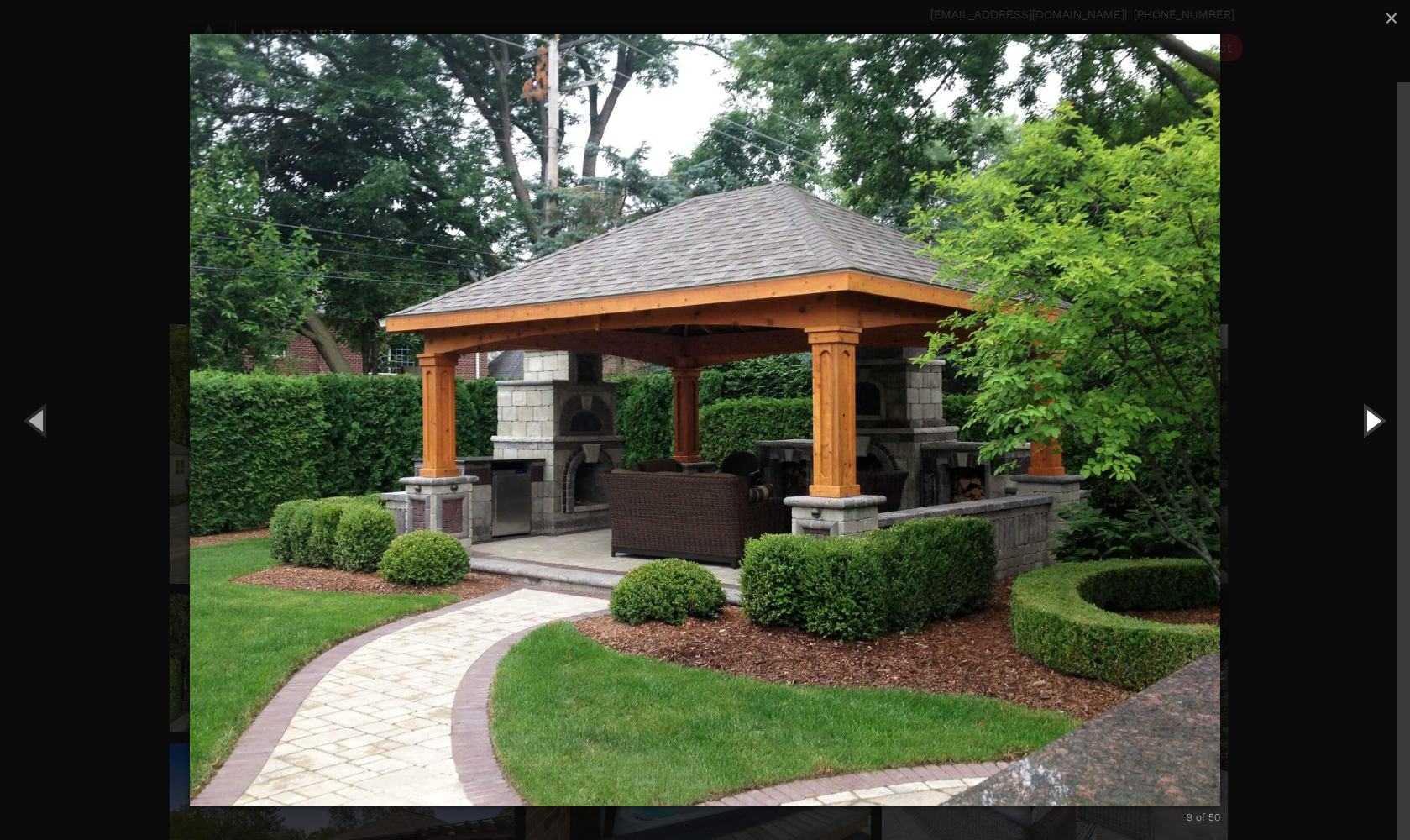
click at [1364, 417] on button "Next (Right arrow key)" at bounding box center [1372, 419] width 75 height 92
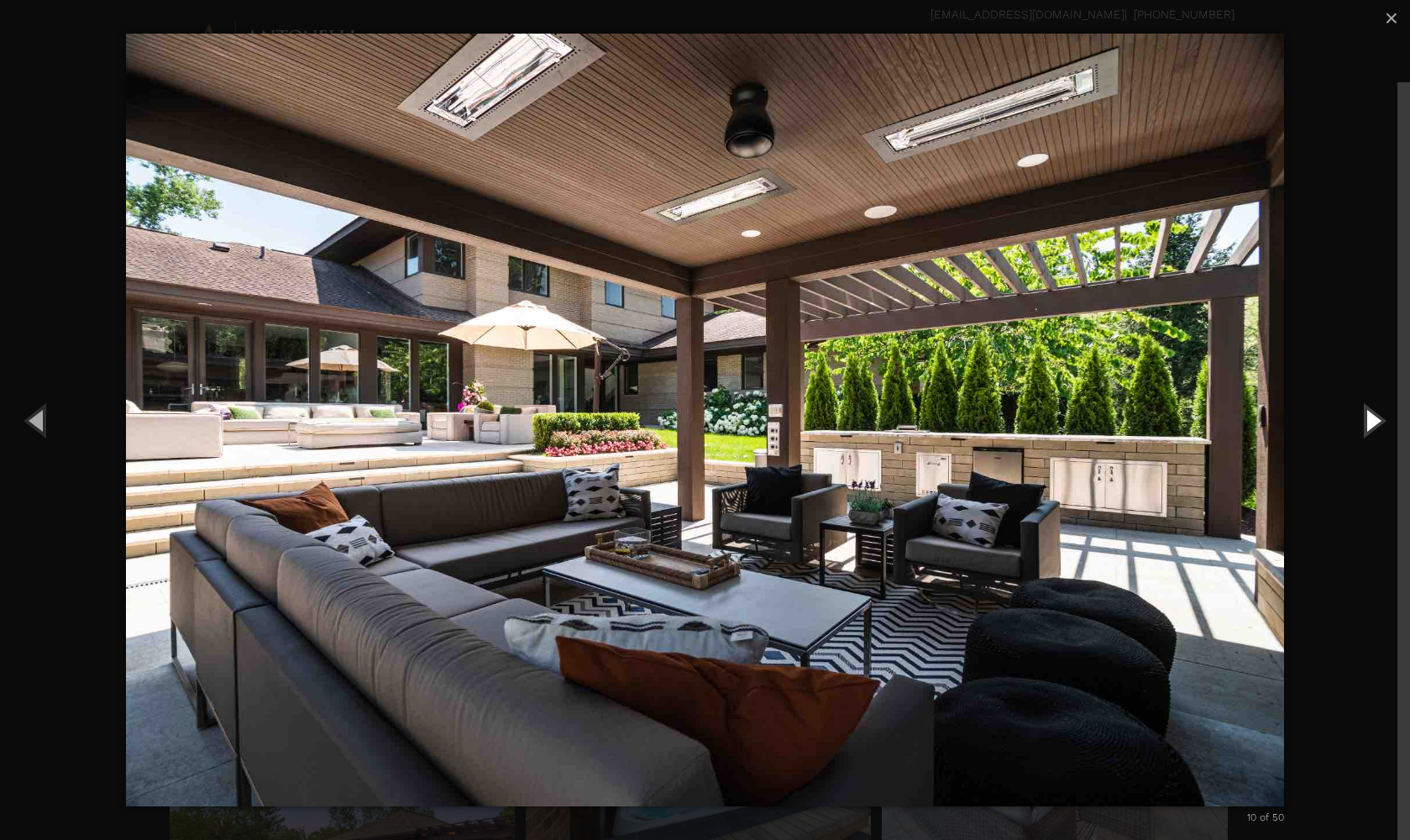
click at [1364, 417] on button "Next (Right arrow key)" at bounding box center [1372, 419] width 75 height 92
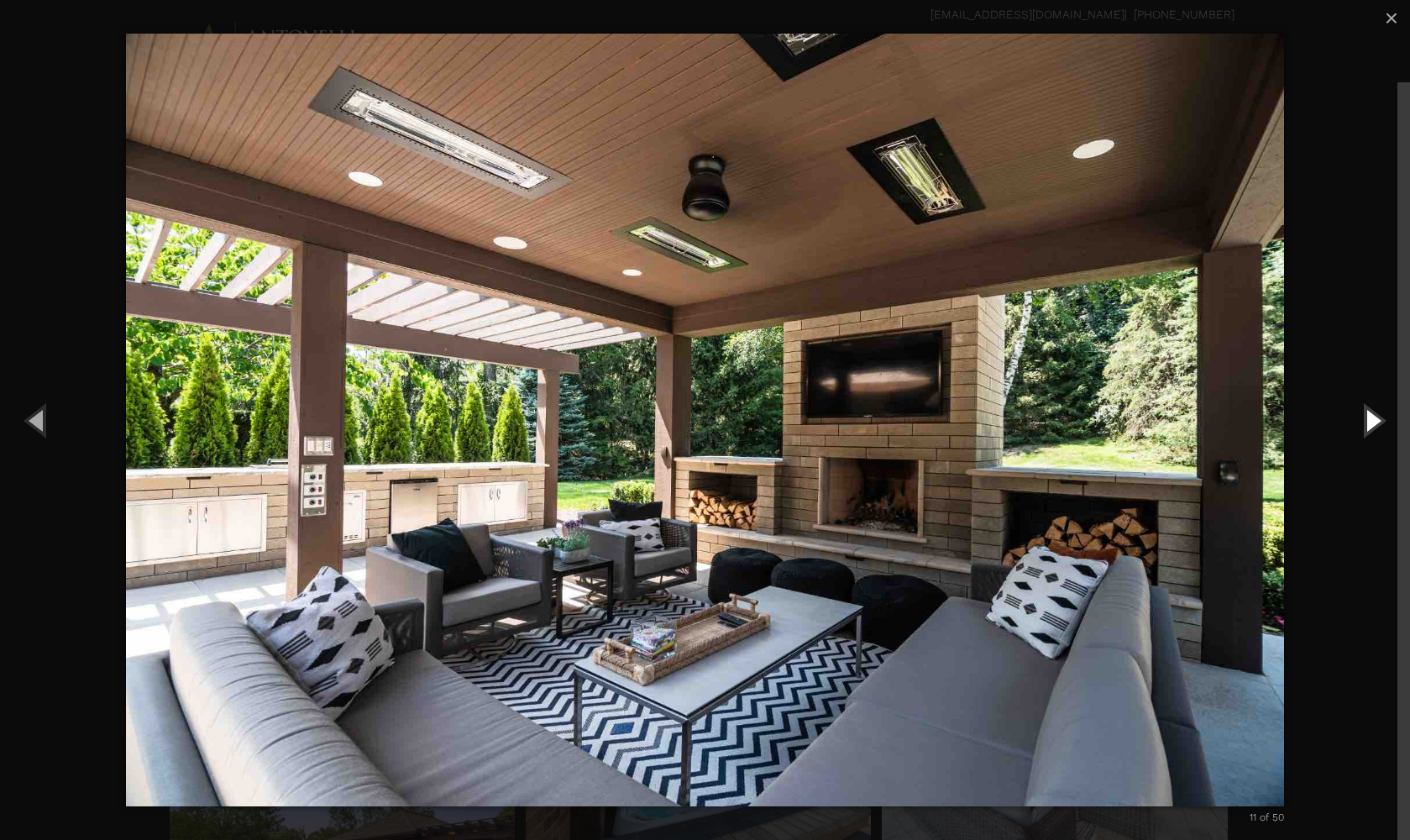
click at [1364, 417] on button "Next (Right arrow key)" at bounding box center [1372, 419] width 75 height 92
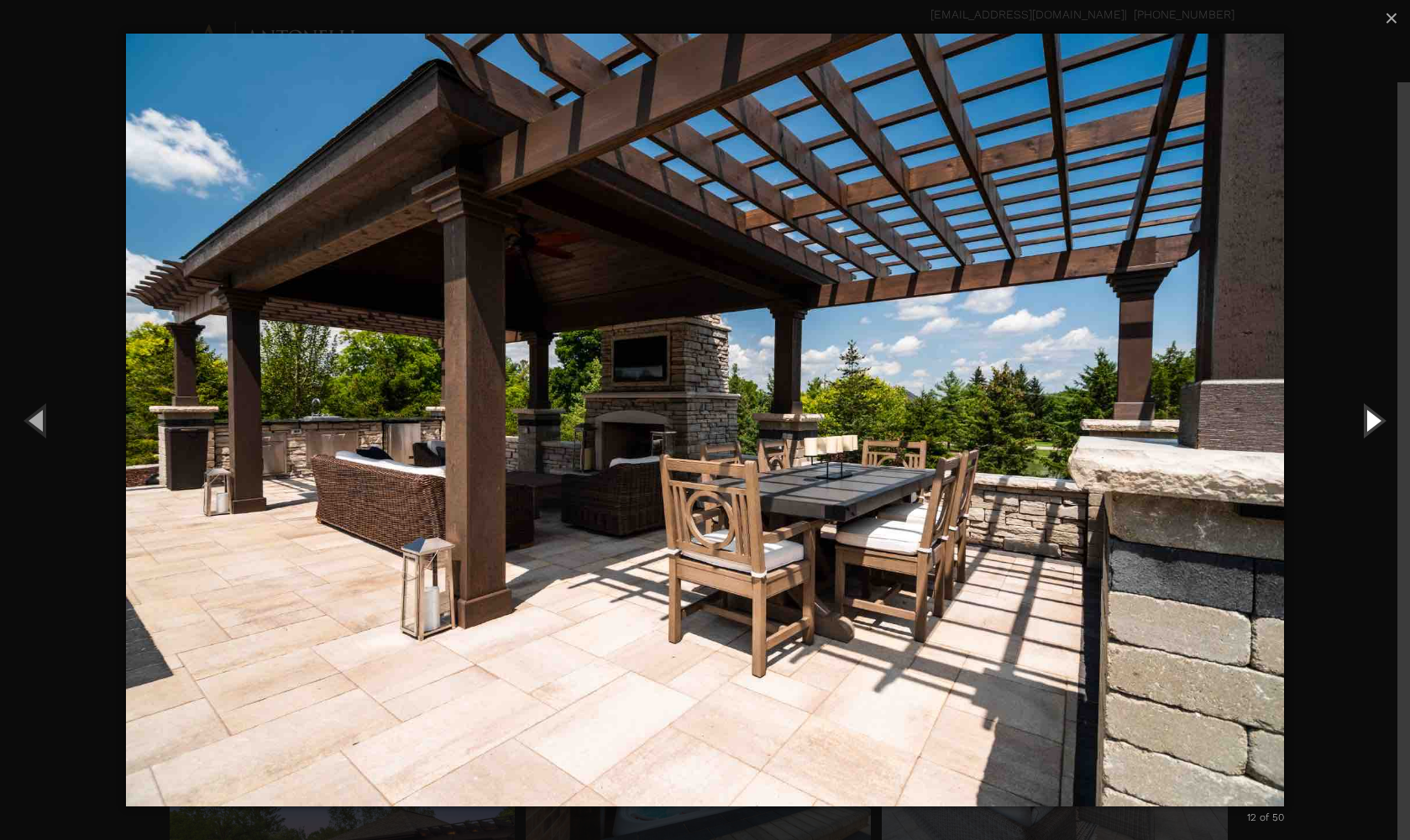
click at [1364, 417] on button "Next (Right arrow key)" at bounding box center [1372, 419] width 75 height 92
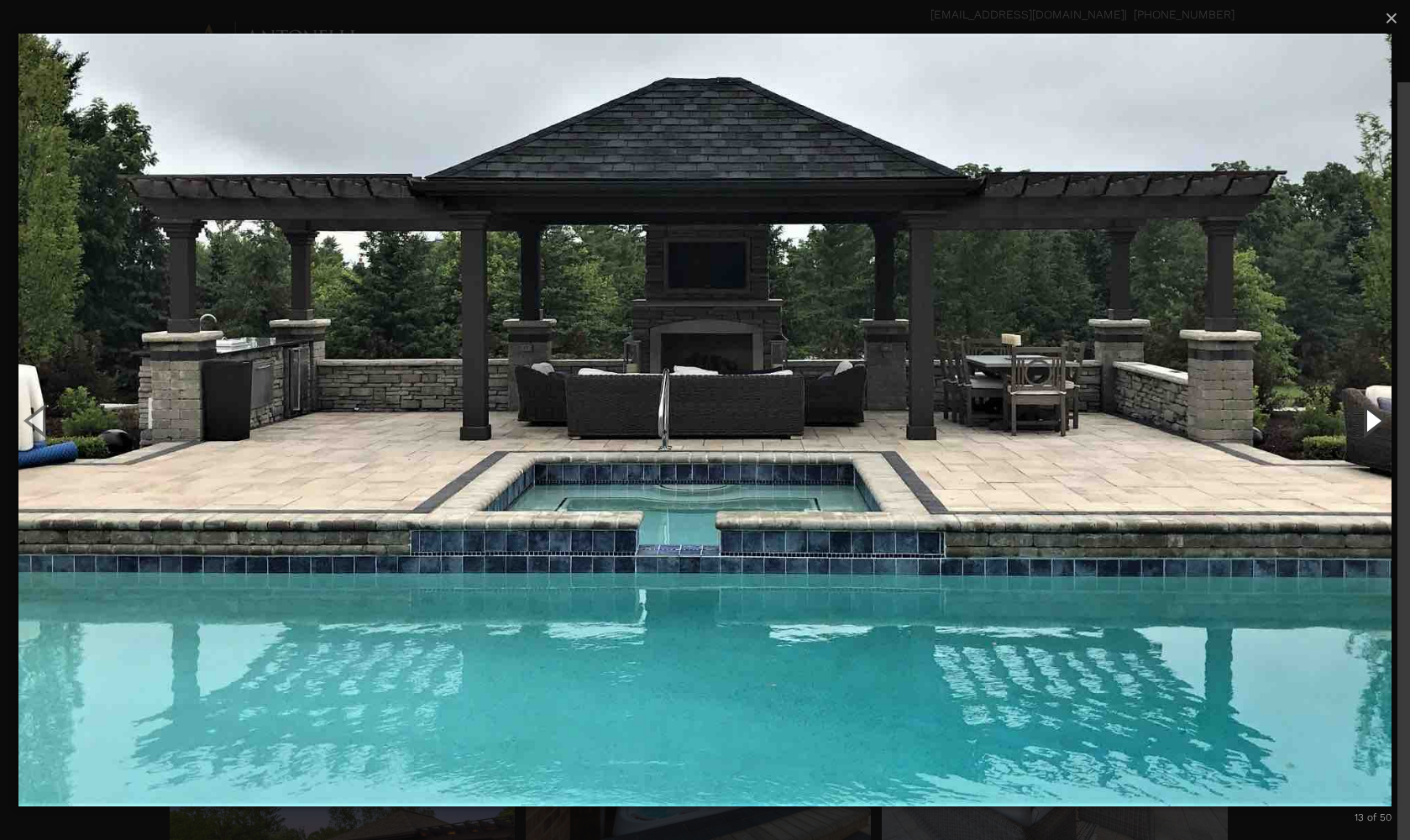
click at [1364, 417] on button "Next (Right arrow key)" at bounding box center [1372, 419] width 75 height 92
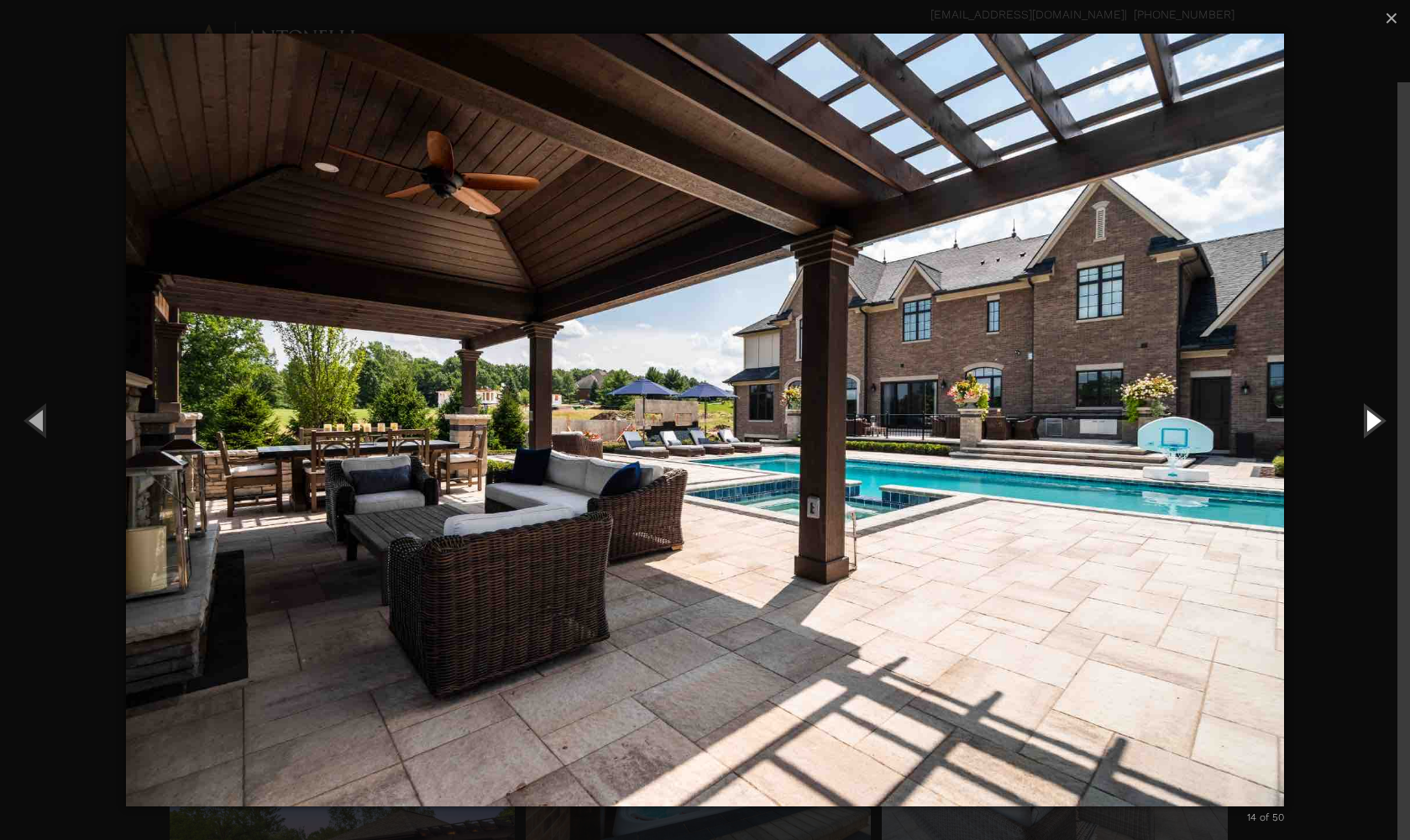
click at [1364, 417] on button "Next (Right arrow key)" at bounding box center [1372, 419] width 75 height 92
